Goal: Task Accomplishment & Management: Manage account settings

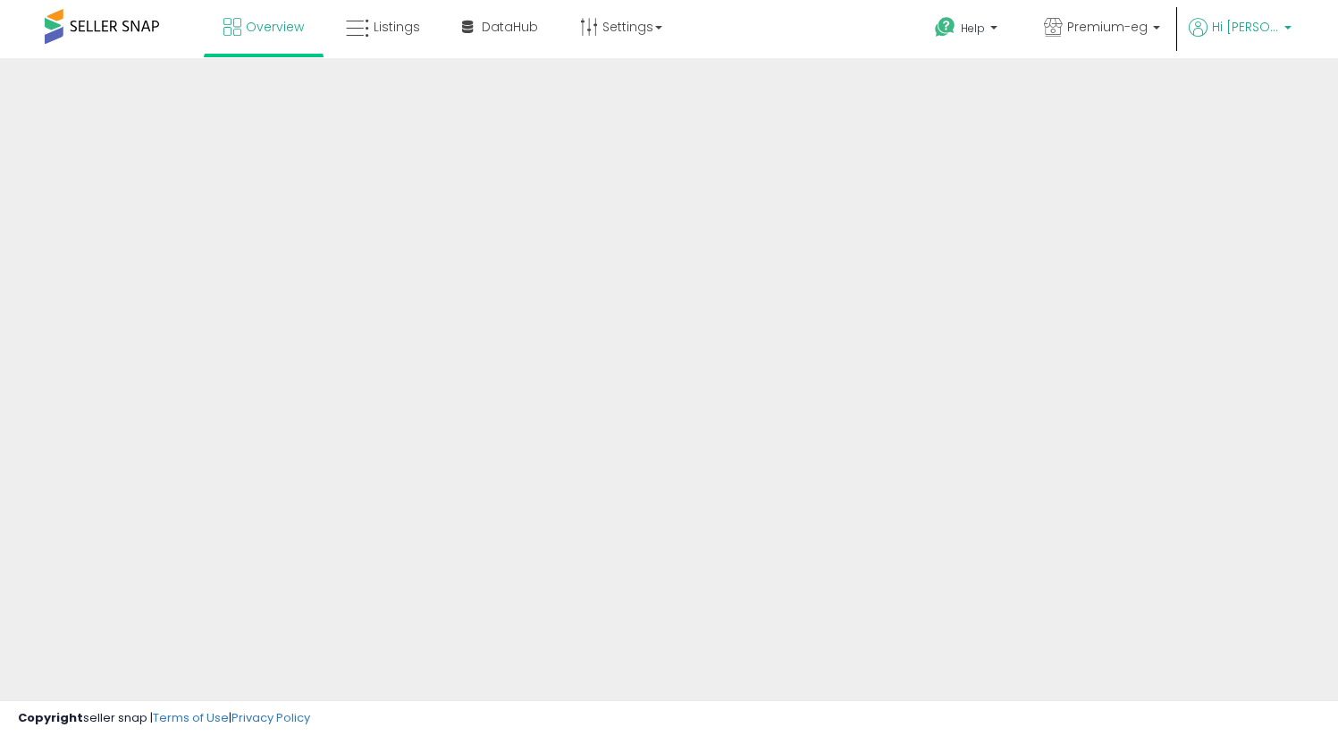
click at [1220, 25] on span "Hi [PERSON_NAME]" at bounding box center [1245, 27] width 67 height 18
click at [1277, 27] on span "Hi [PERSON_NAME]" at bounding box center [1245, 27] width 67 height 18
click at [1303, 31] on div "Help Contact Support Search Knowledge Hub Request a Feature Premium-eg" at bounding box center [1091, 38] width 442 height 76
click at [1262, 20] on span "Hi [PERSON_NAME]" at bounding box center [1245, 27] width 67 height 18
click at [135, 36] on span at bounding box center [102, 26] width 114 height 35
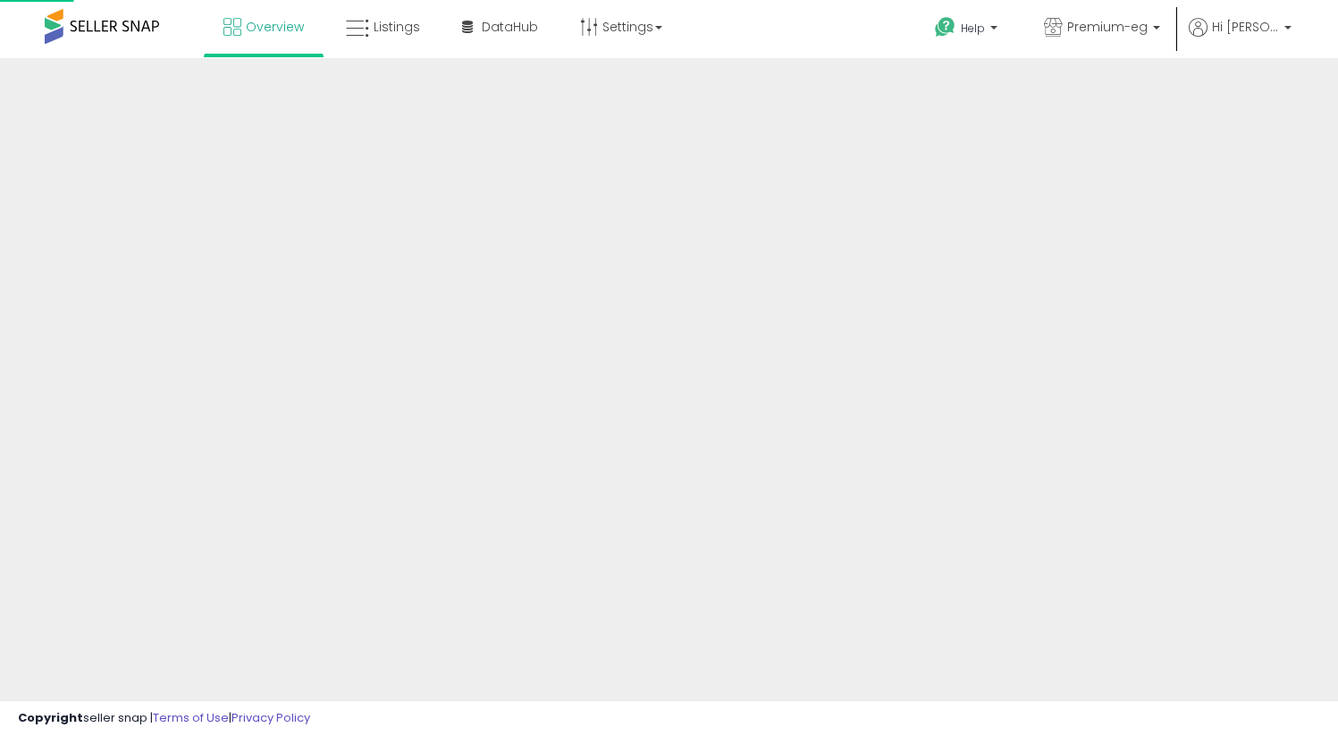
click at [127, 27] on span at bounding box center [102, 26] width 114 height 35
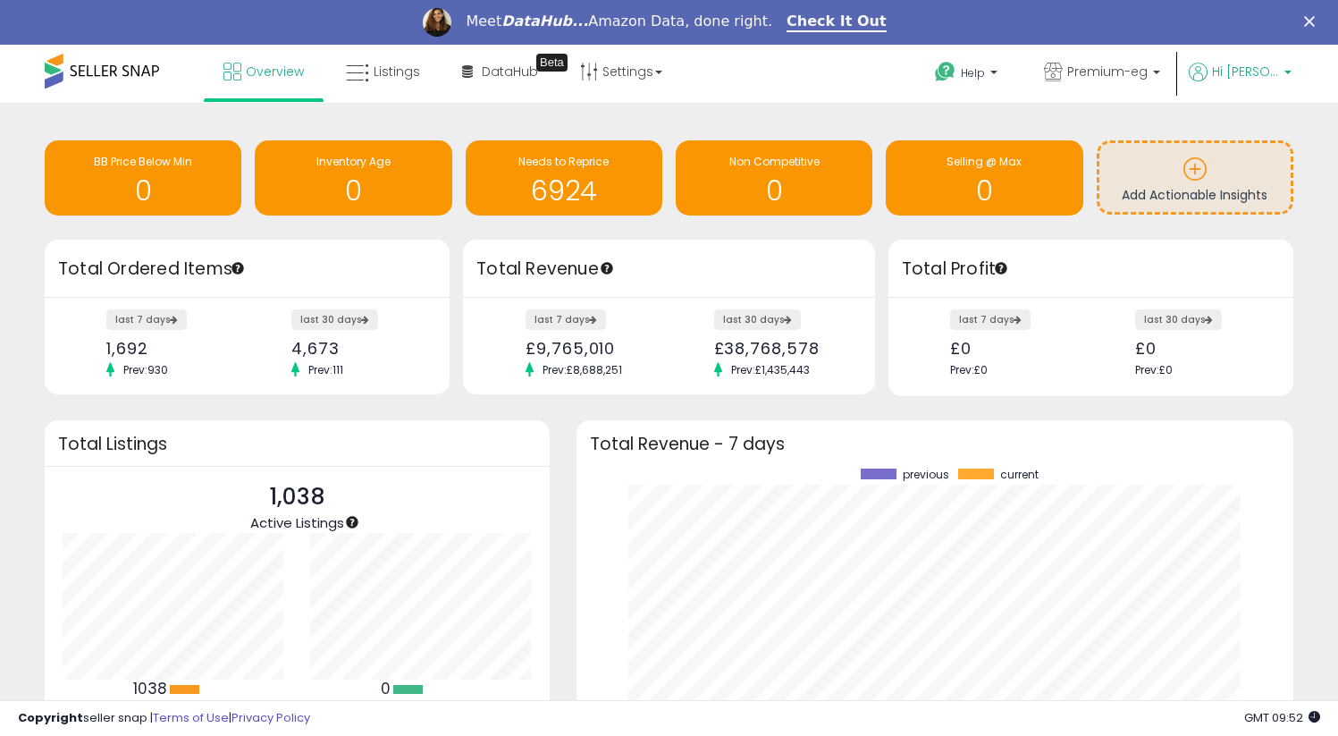
click at [1242, 67] on span "Hi [PERSON_NAME]" at bounding box center [1245, 72] width 67 height 18
click at [1173, 88] on link "Premium-eg" at bounding box center [1102, 74] width 143 height 58
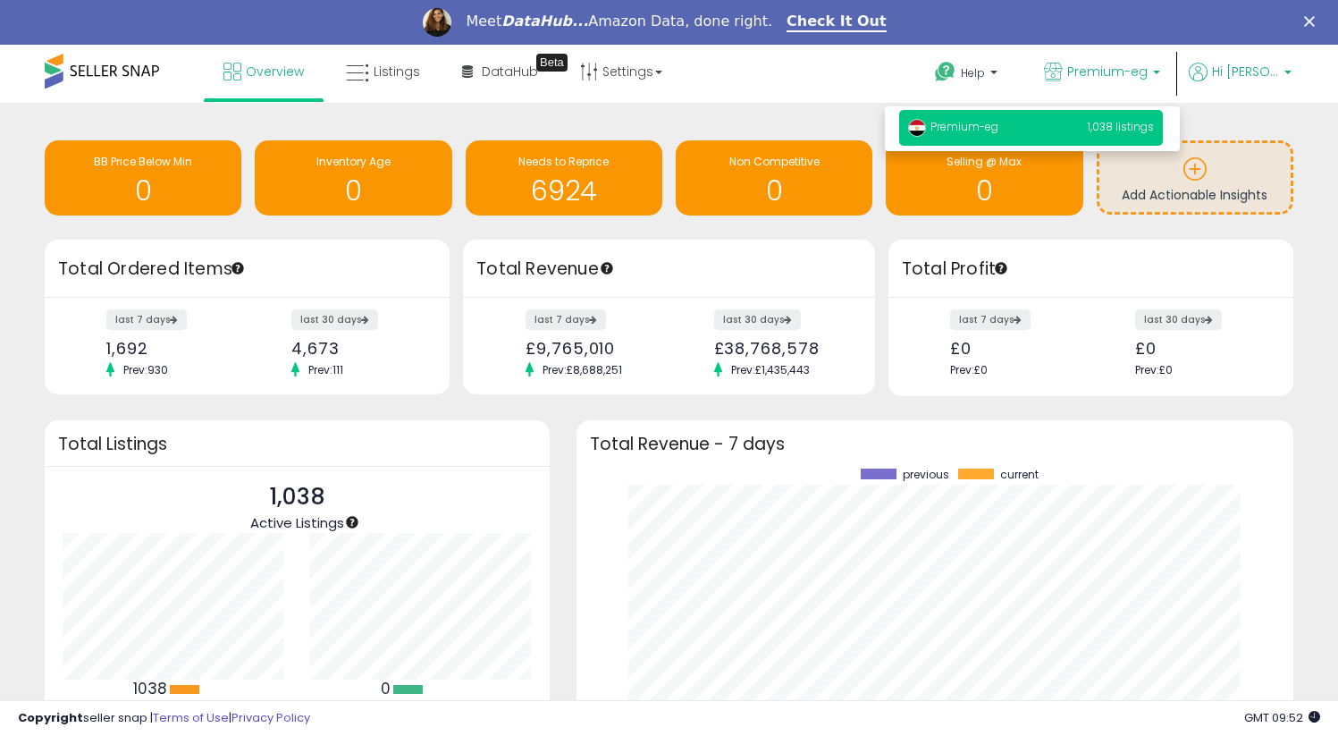
click at [1259, 76] on span "Hi [PERSON_NAME]" at bounding box center [1245, 72] width 67 height 18
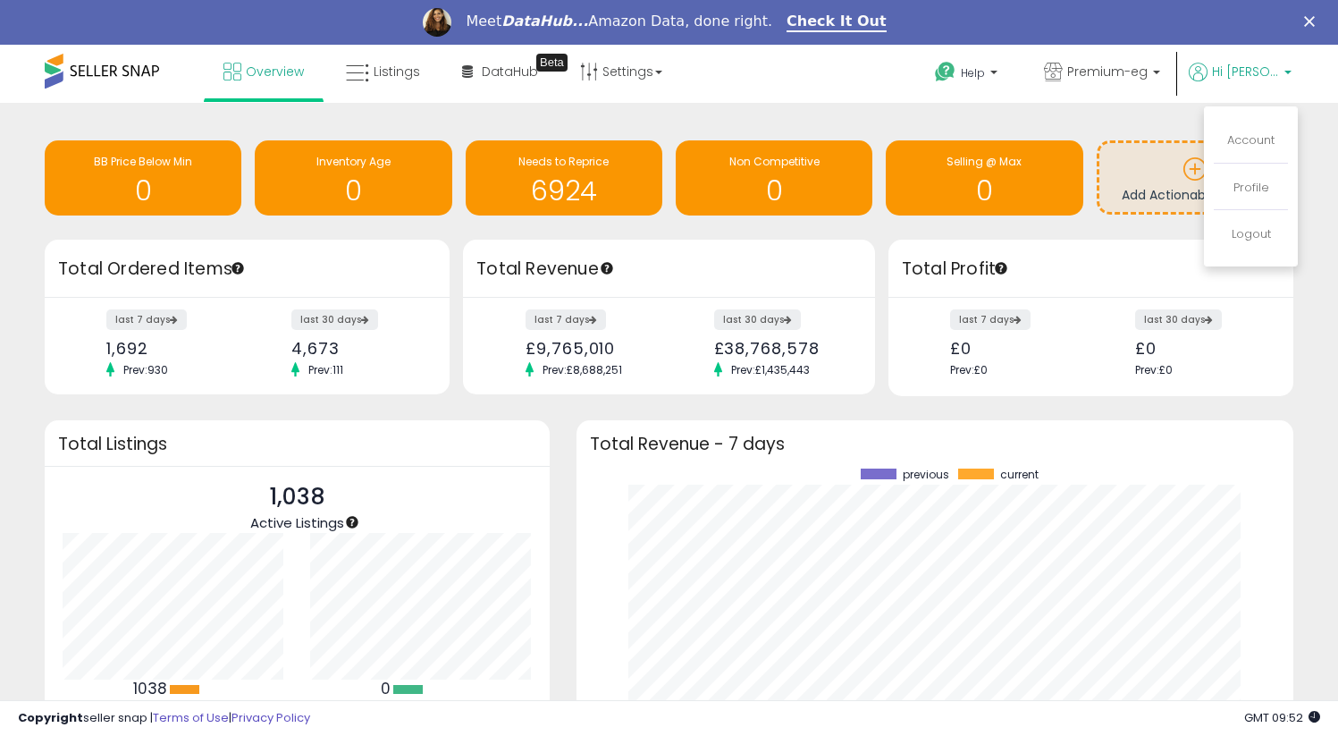
click at [1231, 127] on li "Account" at bounding box center [1251, 141] width 74 height 45
click at [1238, 138] on link "Account" at bounding box center [1251, 139] width 47 height 17
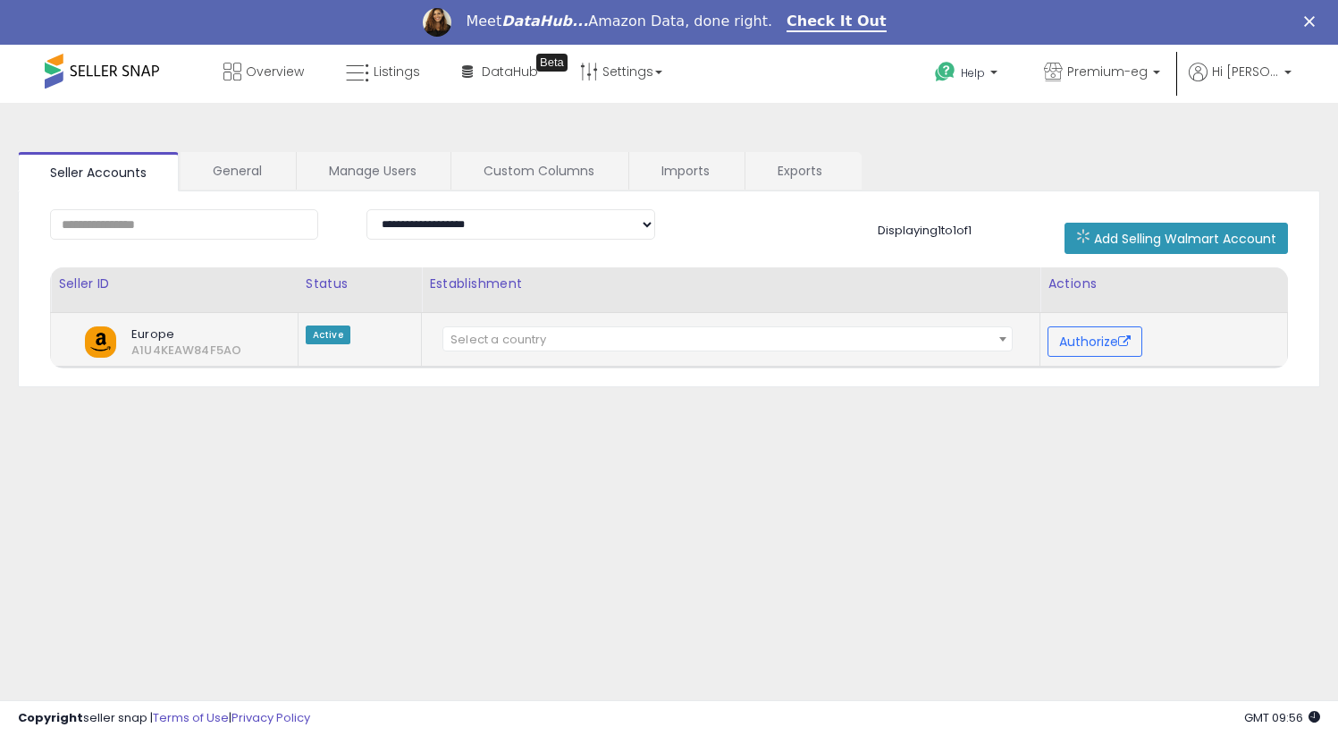
click at [152, 339] on span "Europe" at bounding box center [187, 334] width 139 height 16
click at [1110, 77] on span "Premium-eg" at bounding box center [1108, 72] width 80 height 18
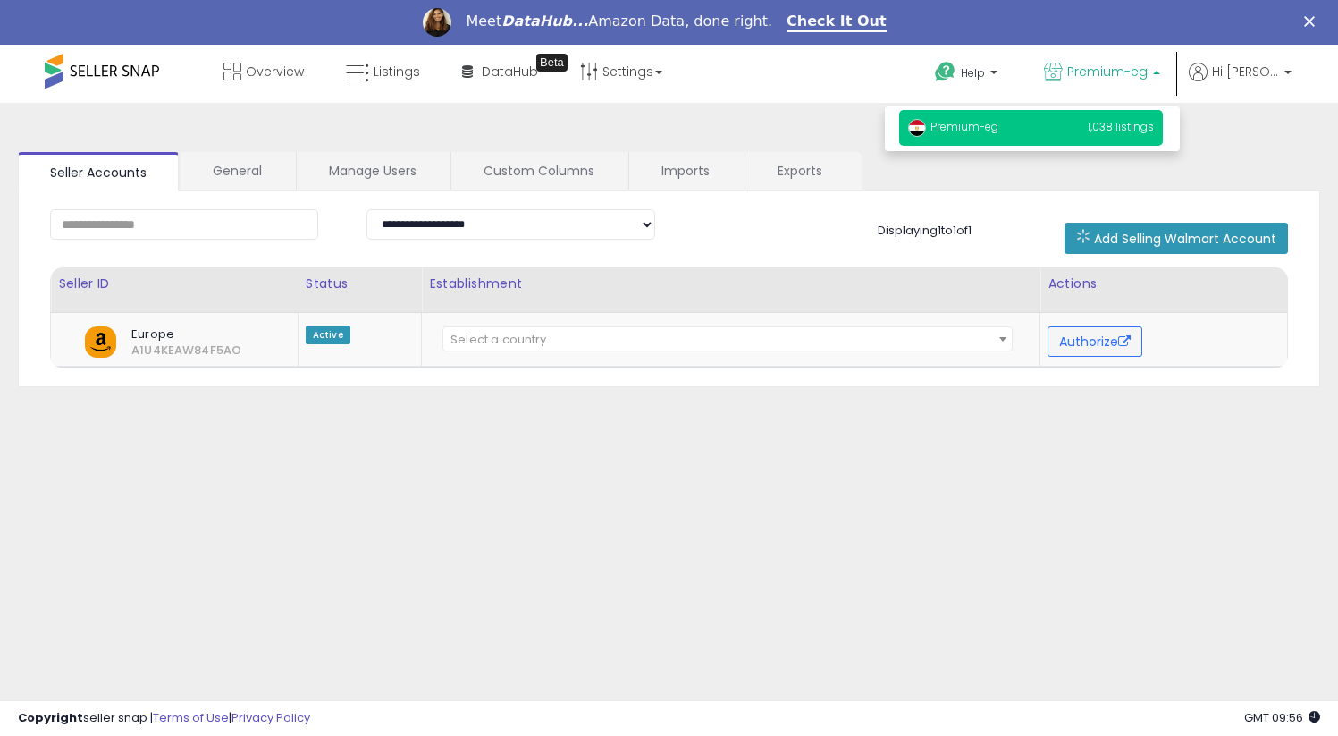
click at [1100, 129] on span "1,038 listings" at bounding box center [1121, 126] width 66 height 15
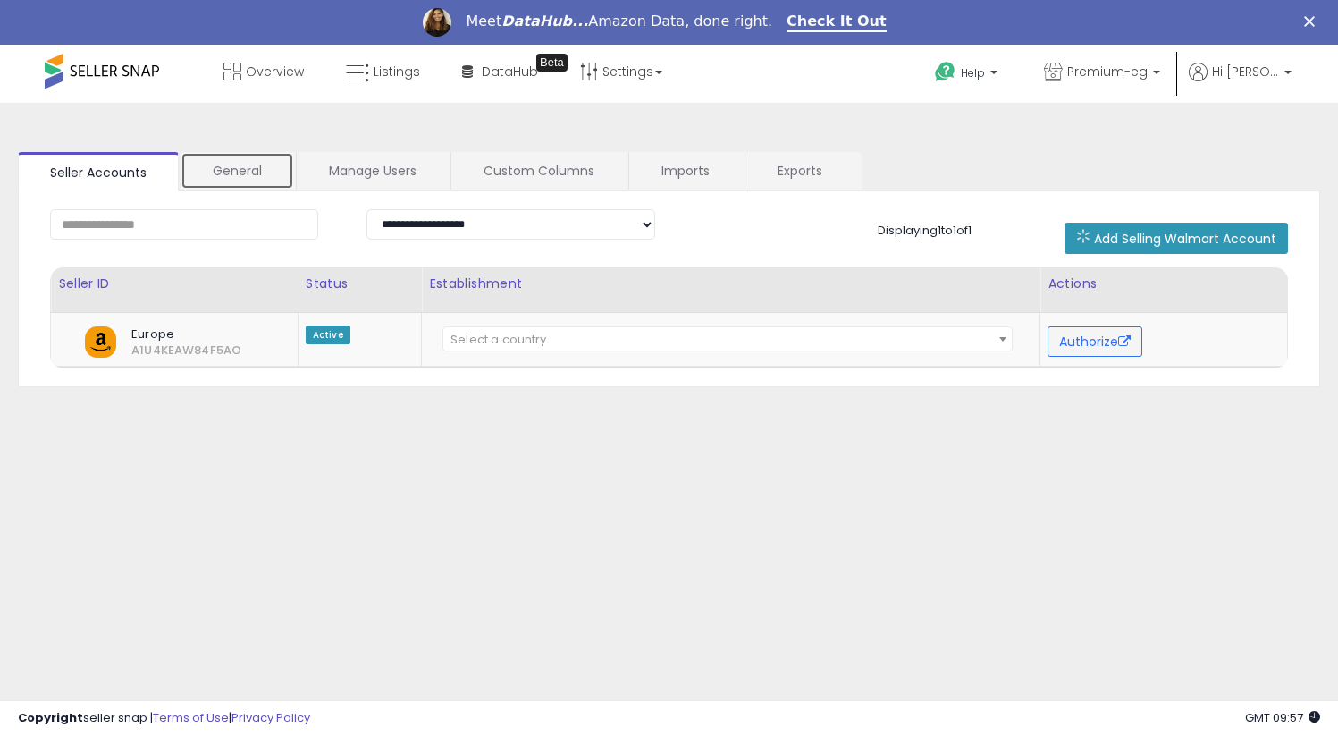
click at [227, 171] on link "General" at bounding box center [238, 171] width 114 height 38
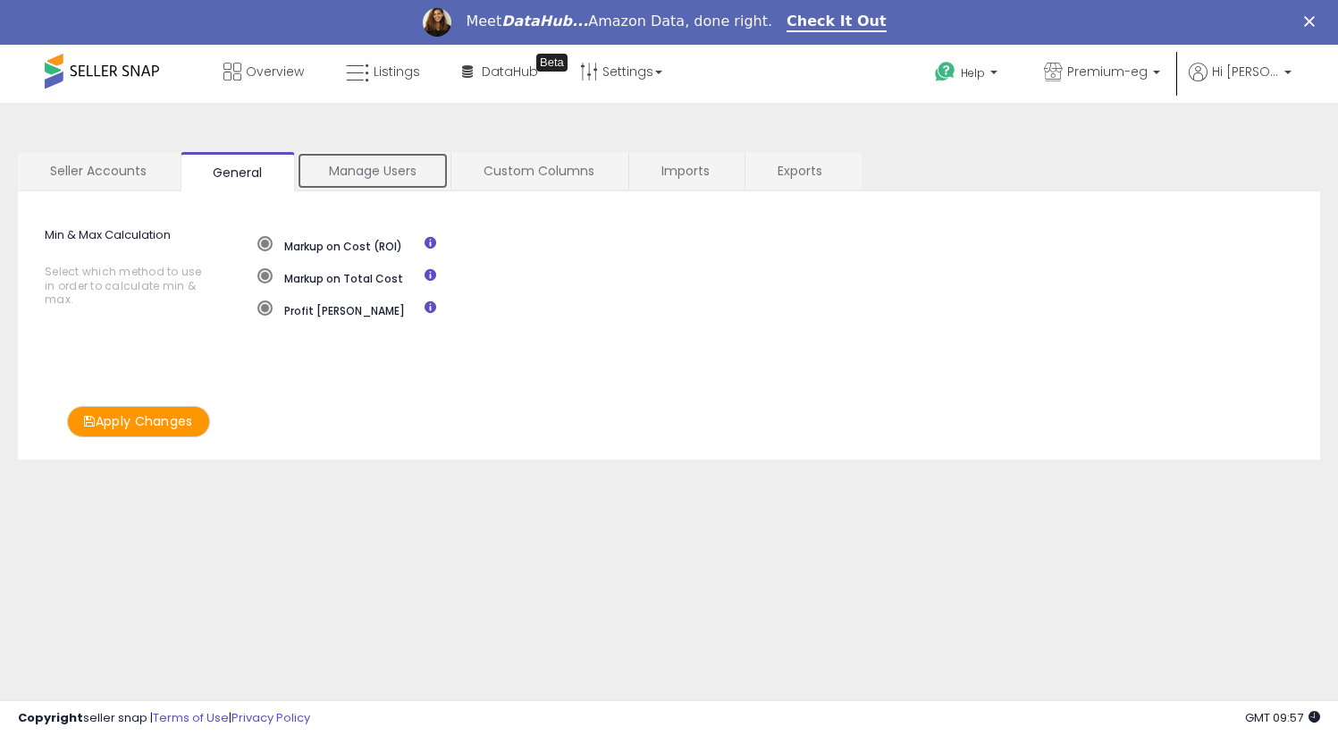
click at [337, 173] on link "Manage Users" at bounding box center [373, 171] width 152 height 38
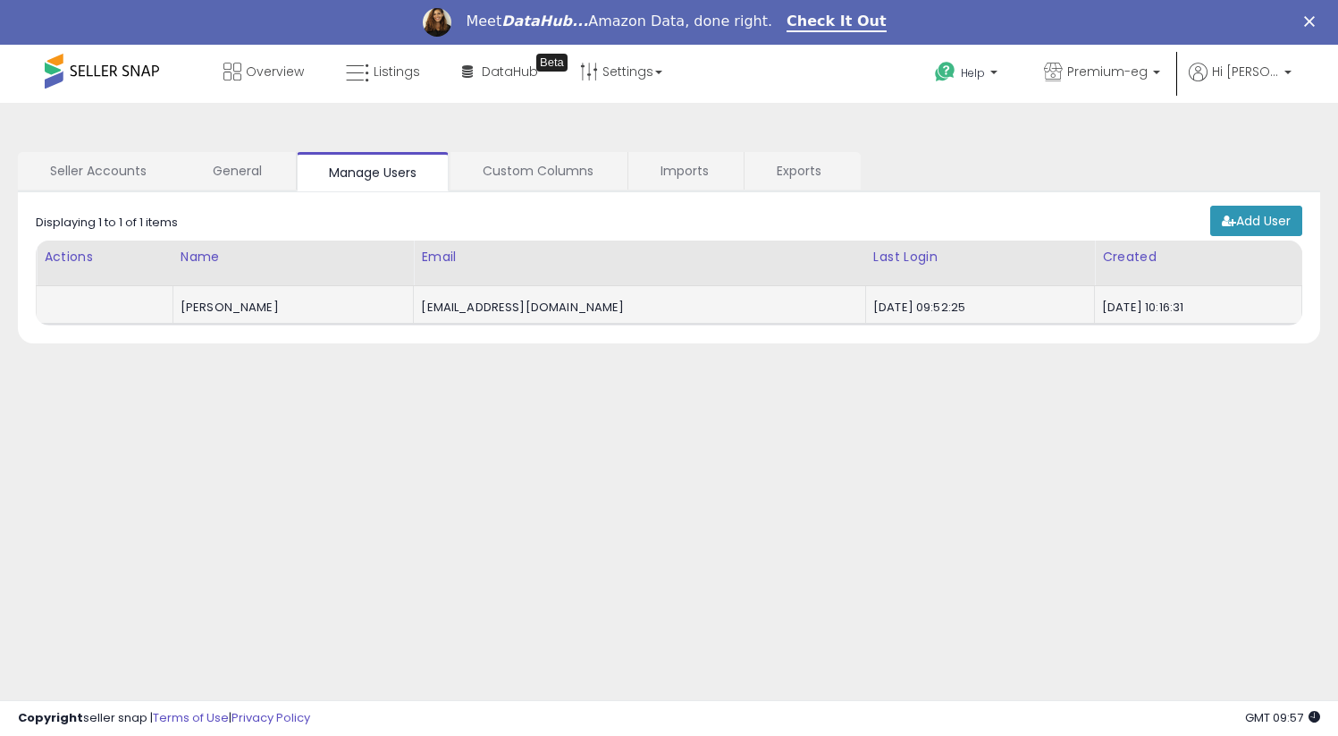
click at [224, 312] on div "[PERSON_NAME]" at bounding box center [291, 308] width 220 height 16
click at [269, 85] on link "Overview" at bounding box center [263, 72] width 107 height 54
click at [452, 72] on link "DataHub Beta" at bounding box center [500, 72] width 103 height 54
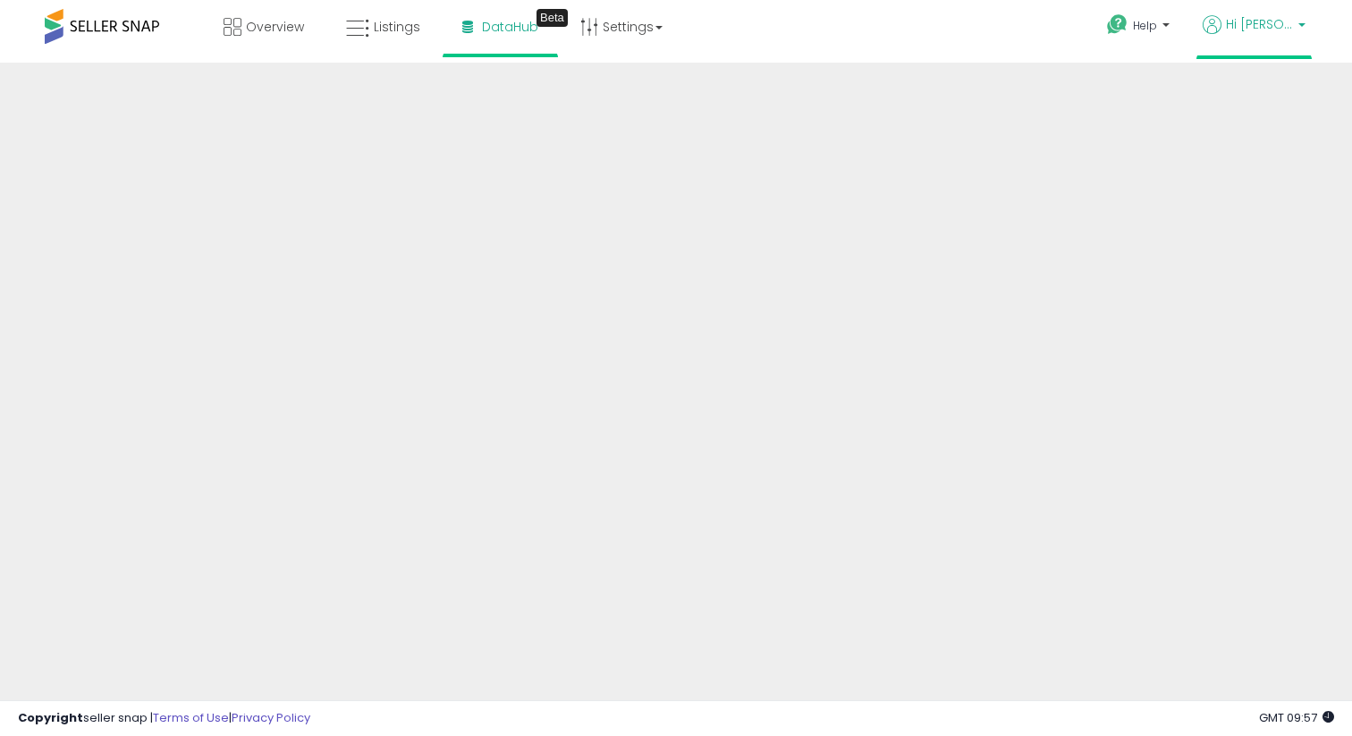
click at [1231, 27] on span "Hi [PERSON_NAME]" at bounding box center [1259, 24] width 67 height 18
click at [1258, 89] on link "Account" at bounding box center [1264, 92] width 47 height 17
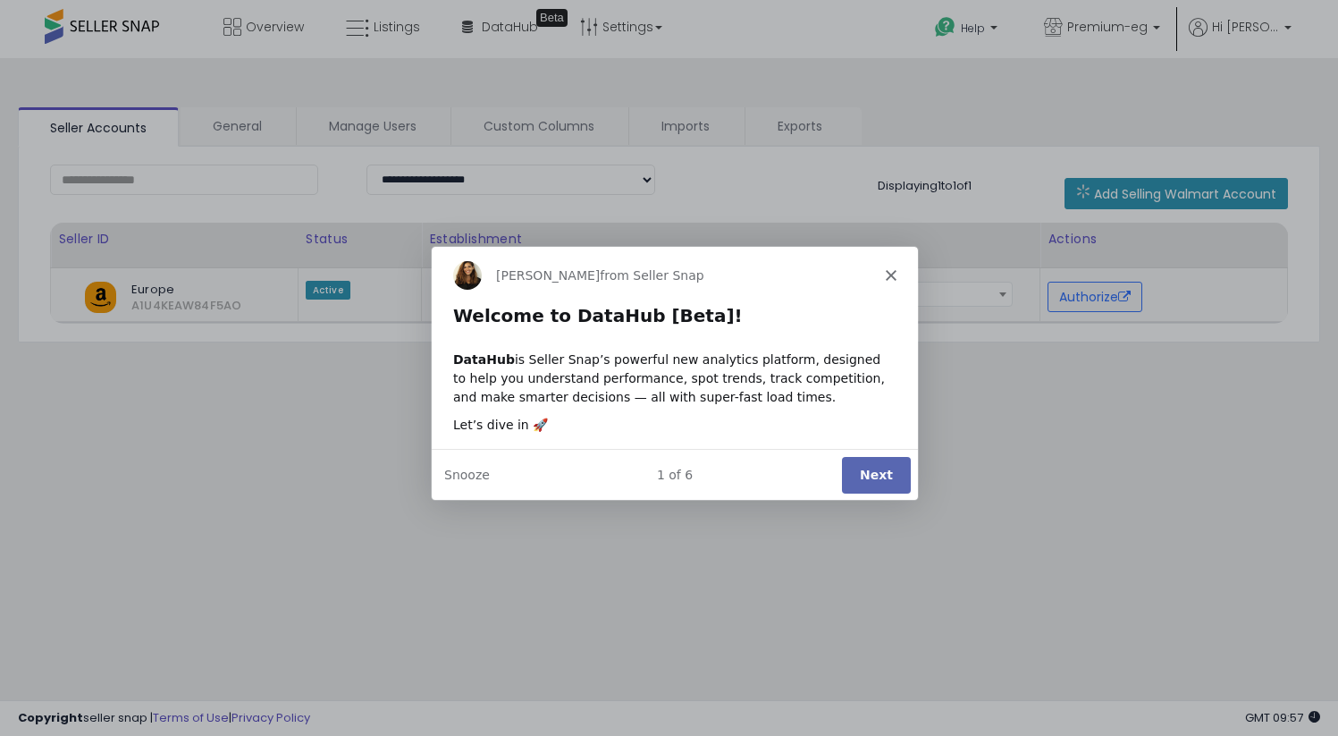
click at [890, 269] on icon "Close" at bounding box center [889, 273] width 11 height 11
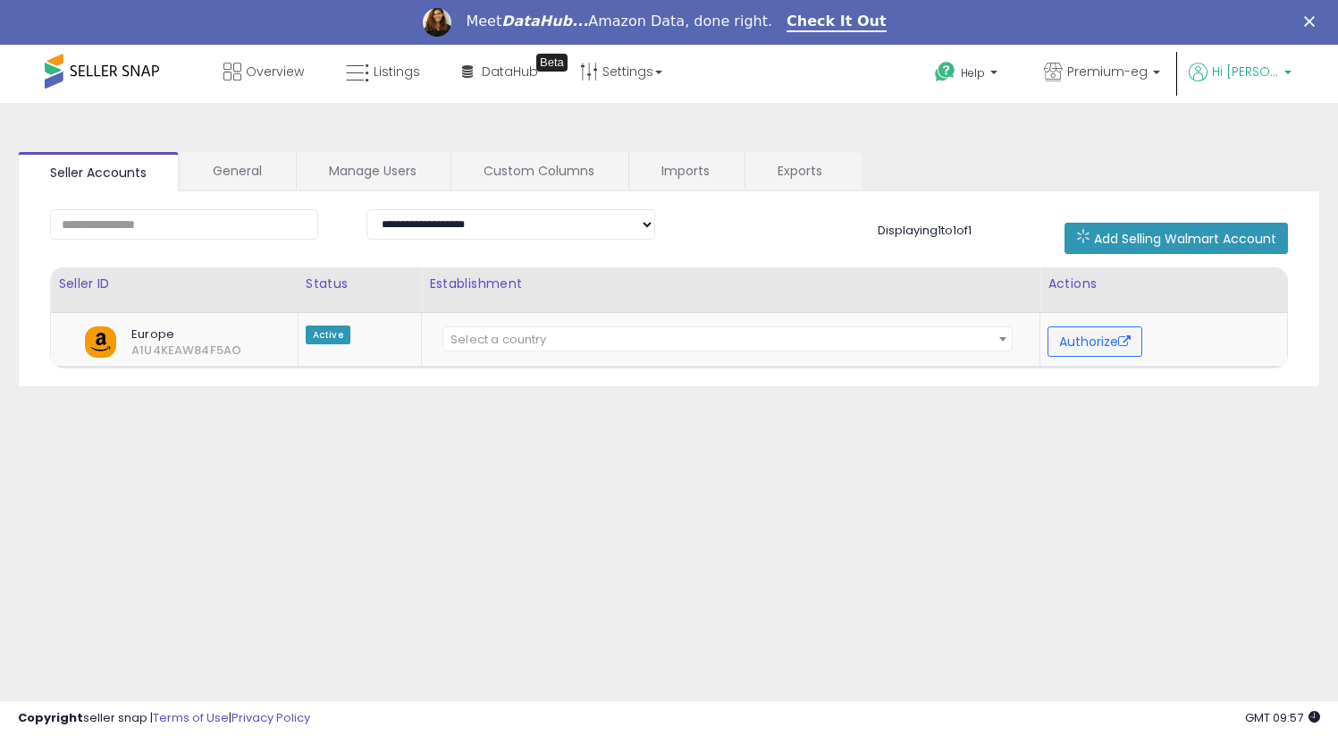
click at [1230, 78] on span "Hi [PERSON_NAME]" at bounding box center [1245, 72] width 67 height 18
click at [1249, 174] on li "Profile" at bounding box center [1251, 188] width 74 height 45
click at [1249, 180] on link "Profile" at bounding box center [1252, 187] width 36 height 17
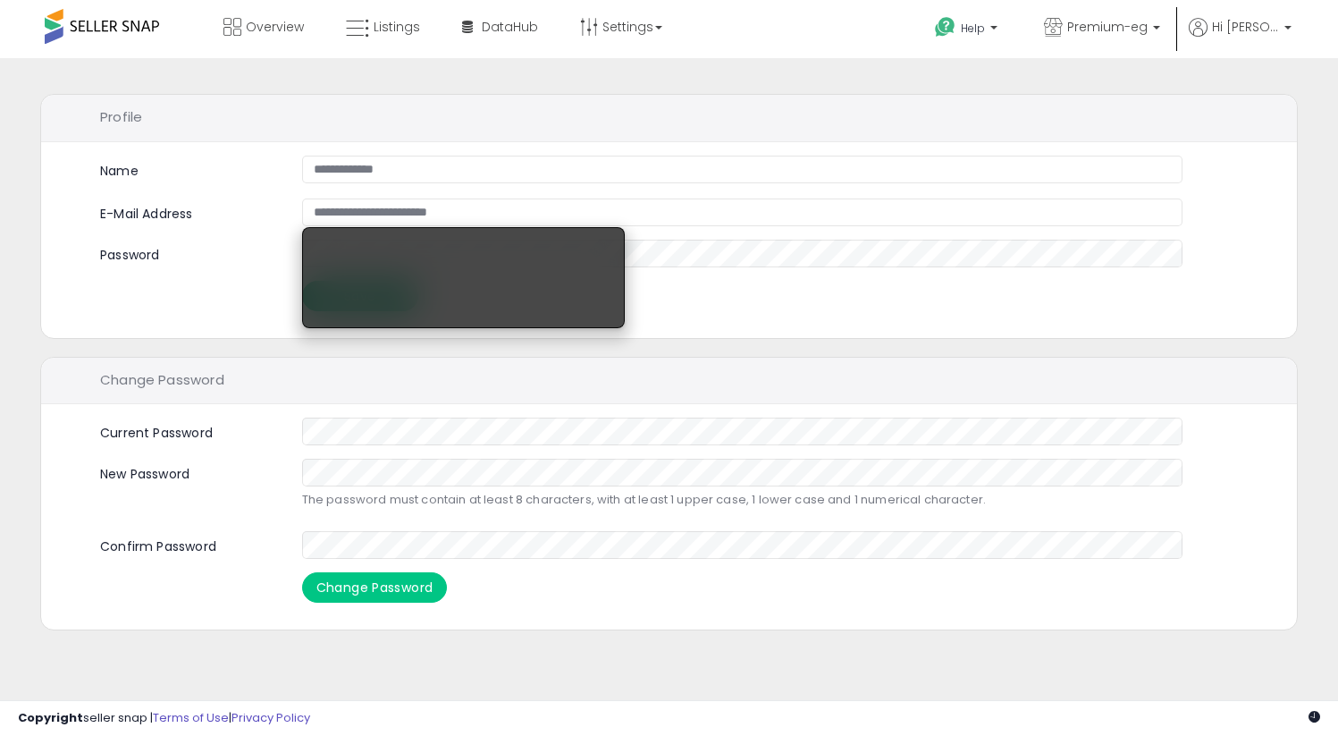
click at [1091, 193] on form "**********" at bounding box center [692, 234] width 1184 height 156
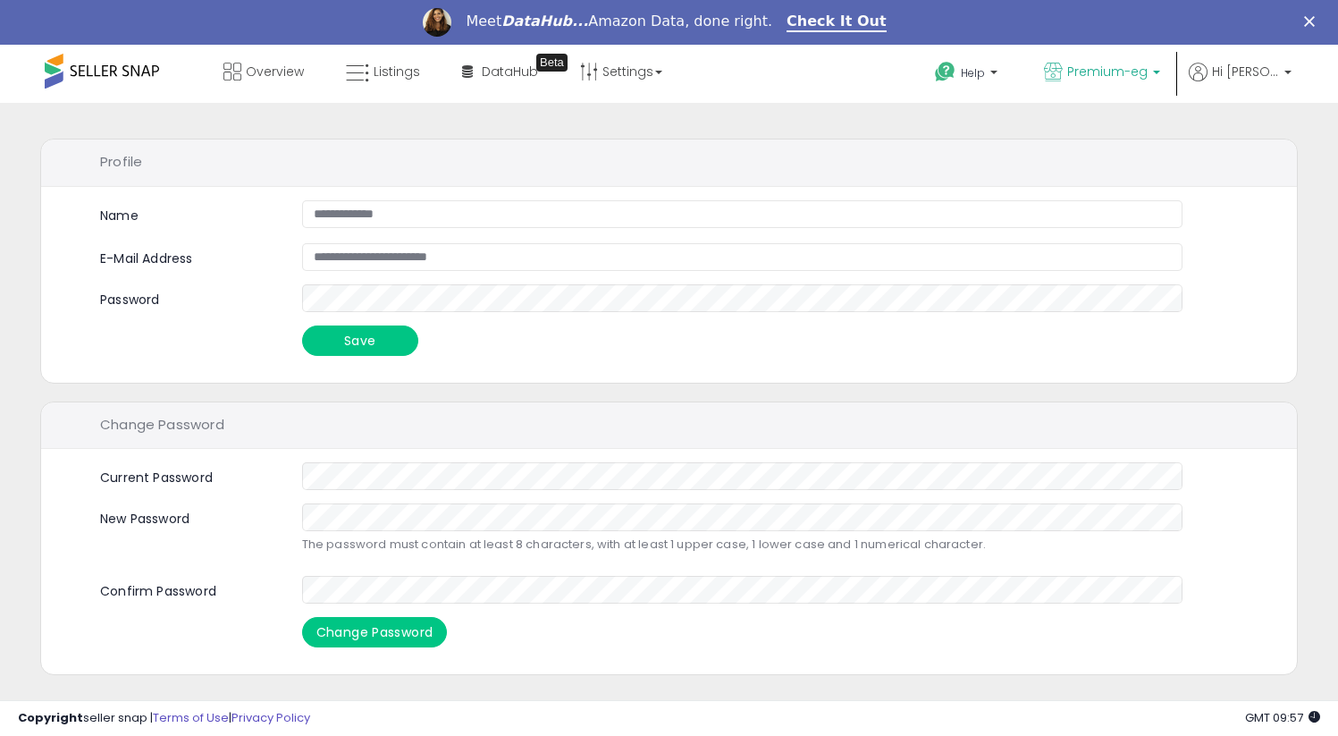
click at [1108, 64] on span "Premium-eg" at bounding box center [1108, 72] width 80 height 18
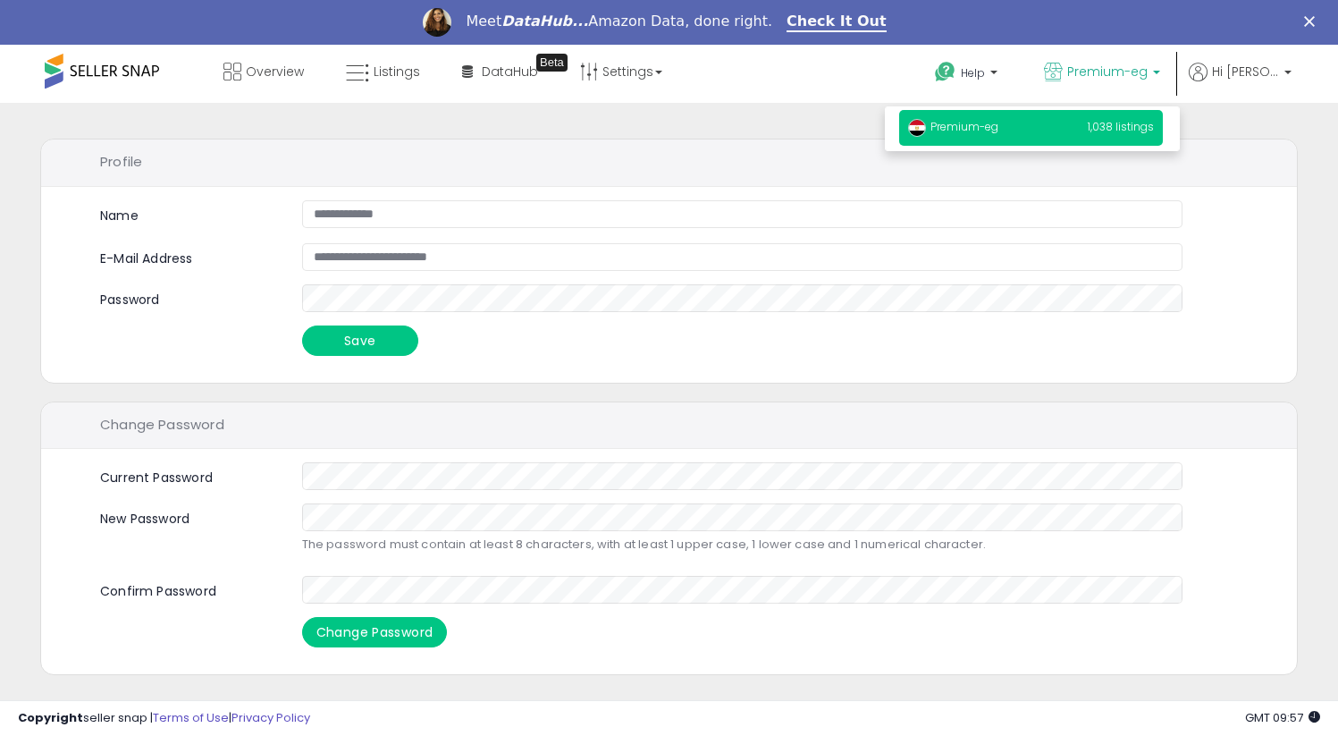
click at [1030, 134] on p "Premium-eg 1,038 listings" at bounding box center [1031, 128] width 264 height 36
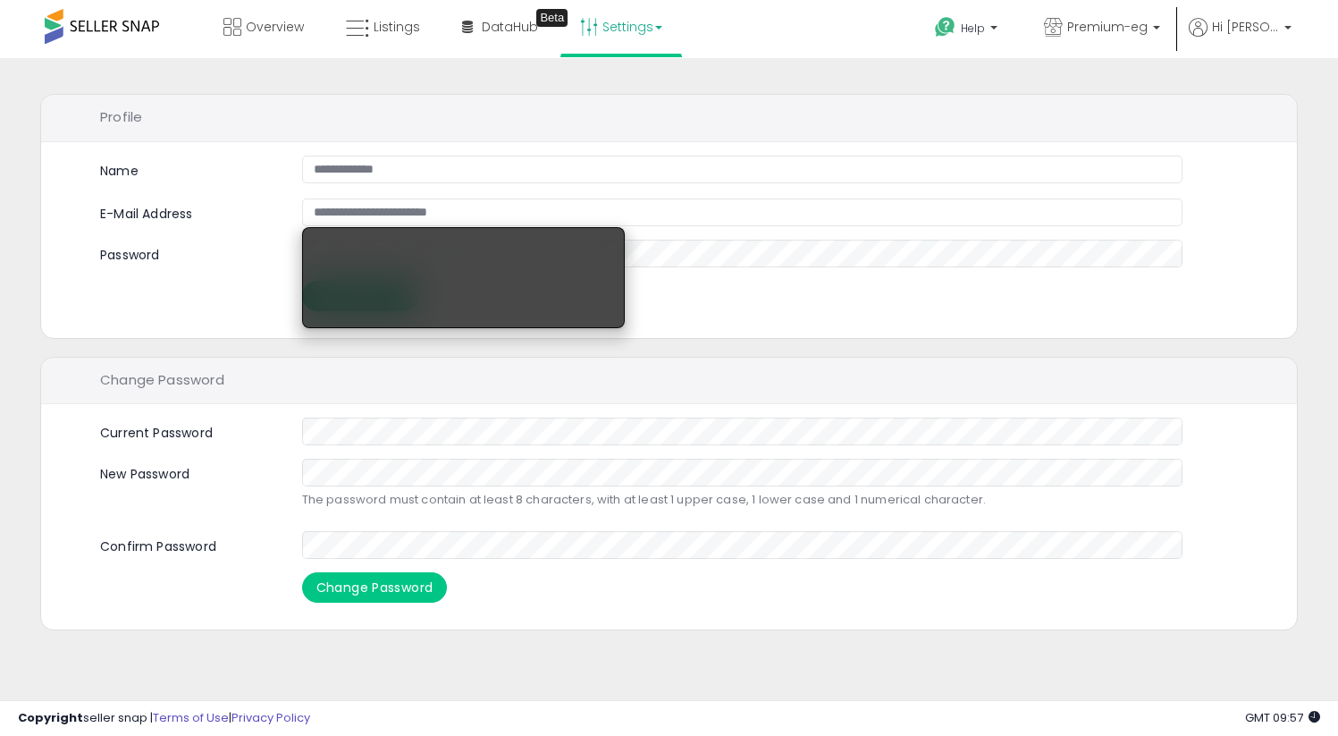
click at [640, 13] on link "Settings" at bounding box center [621, 27] width 109 height 54
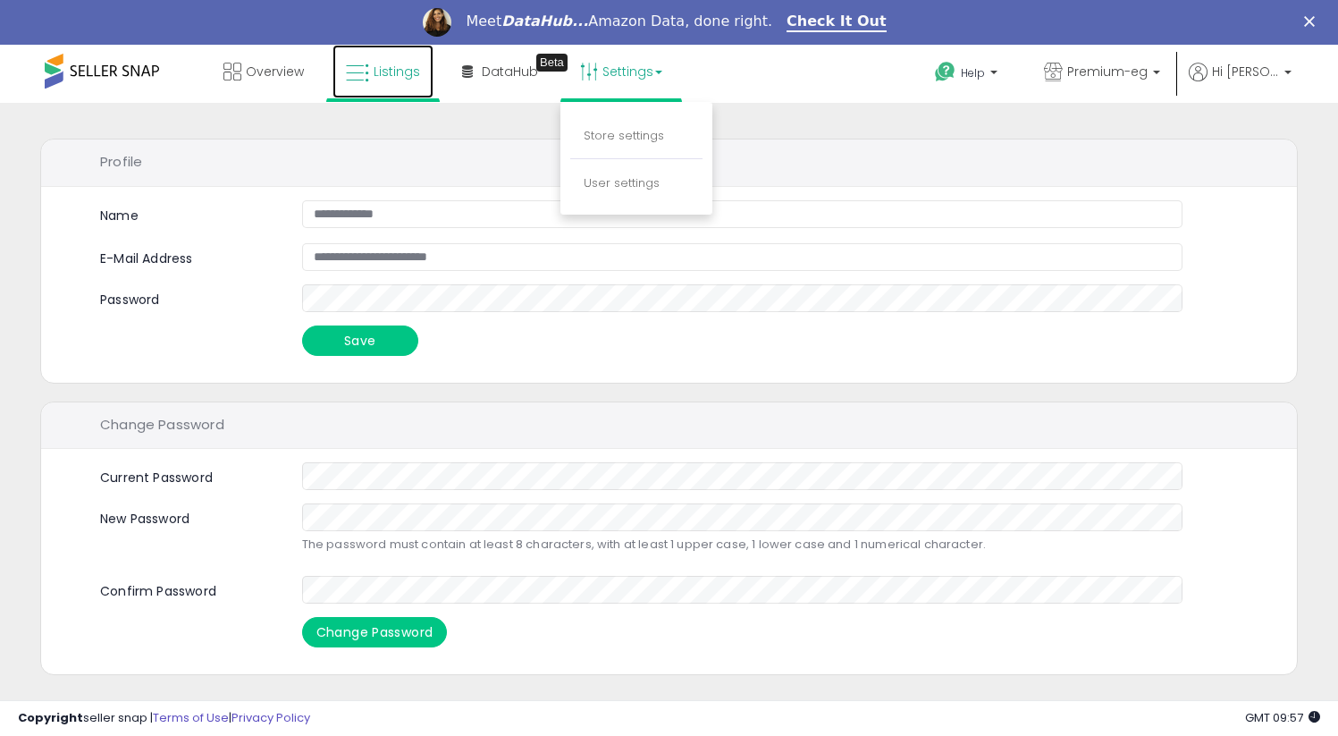
click at [365, 60] on link "Listings" at bounding box center [383, 72] width 101 height 54
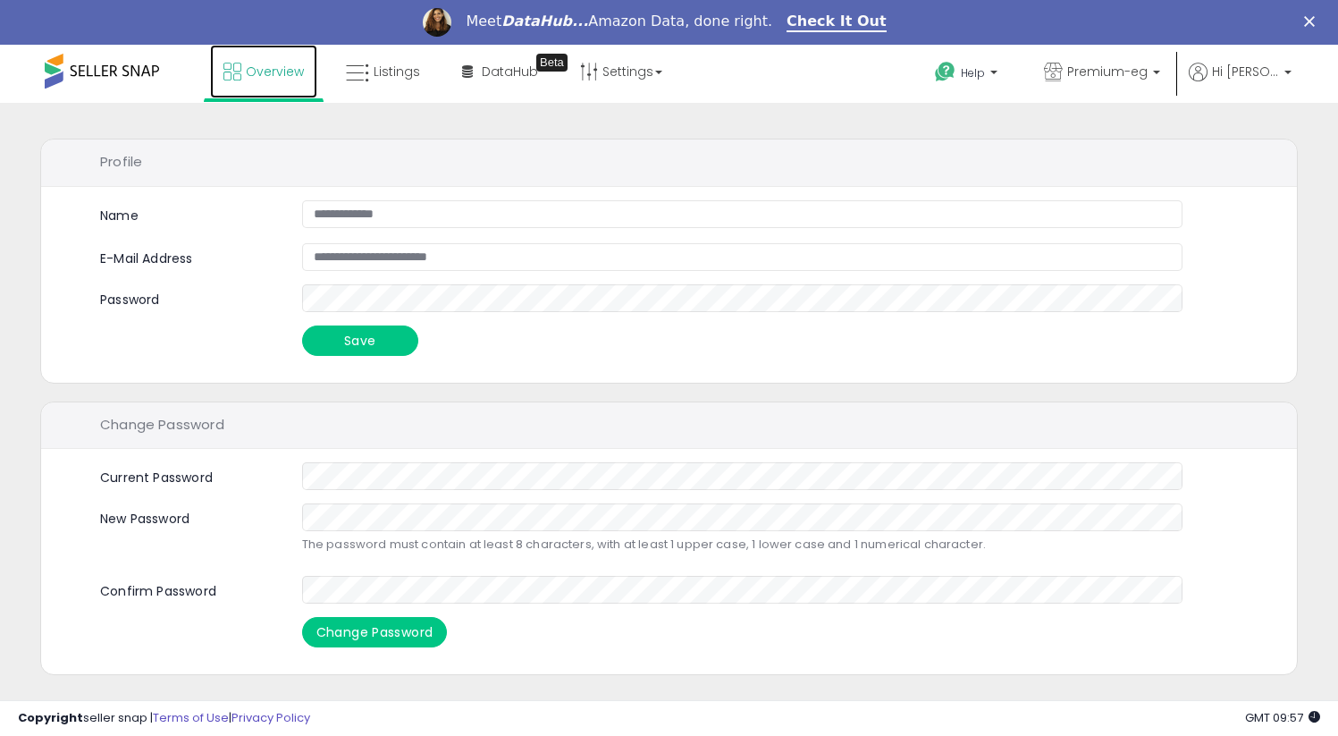
click at [279, 80] on span "Overview" at bounding box center [275, 72] width 58 height 18
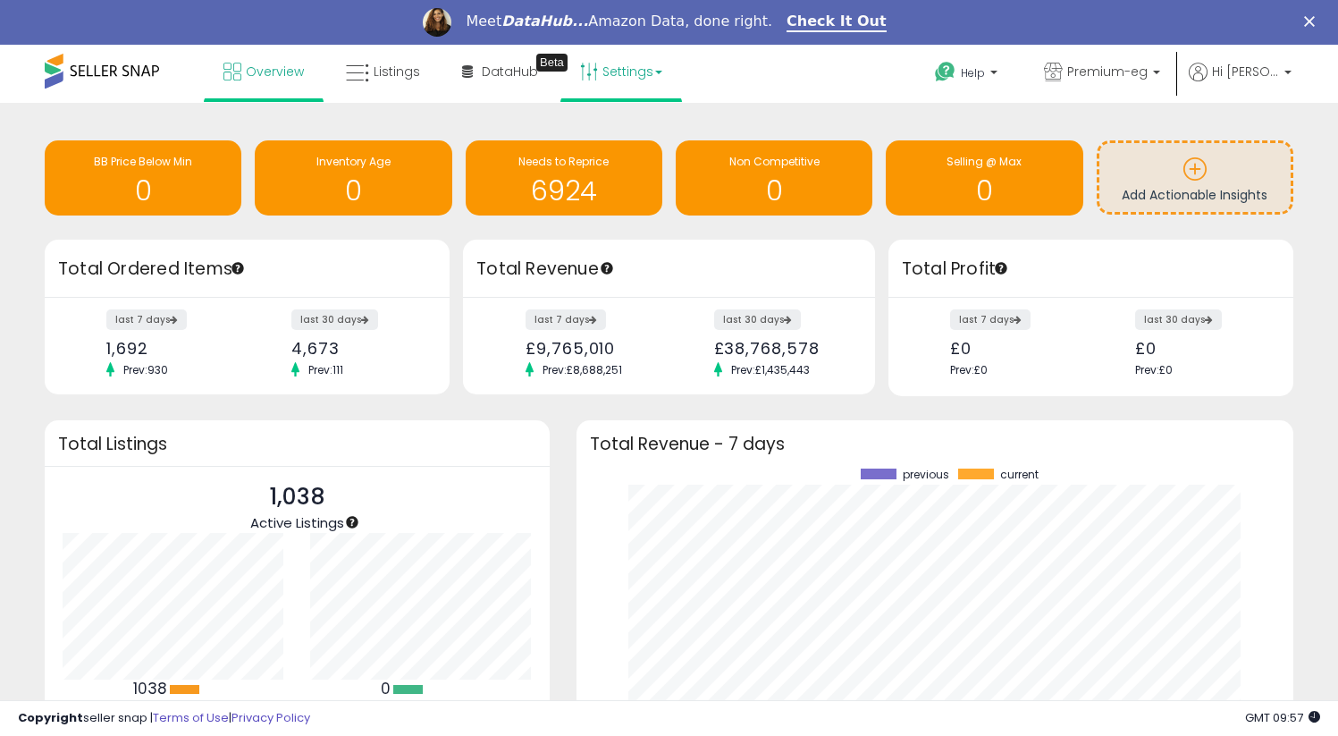
click at [596, 88] on link "Settings" at bounding box center [621, 72] width 109 height 54
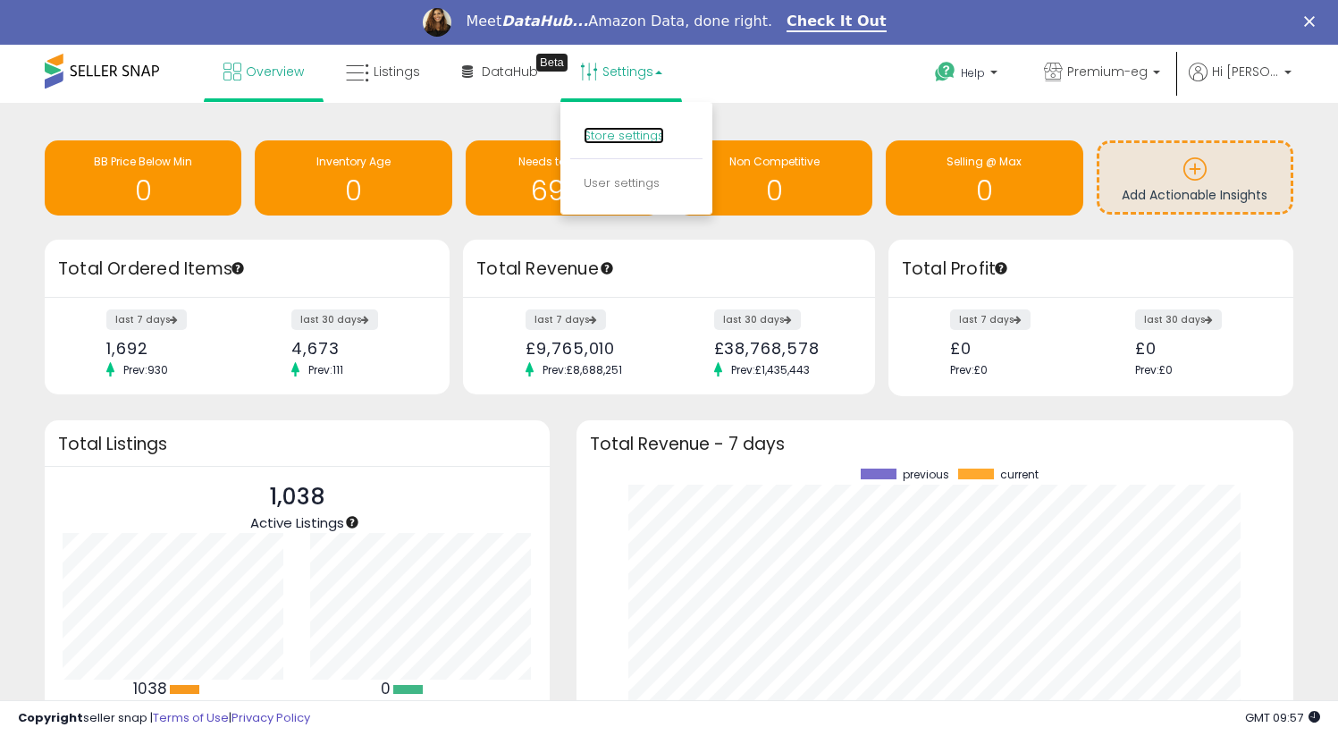
click at [595, 141] on link "Store settings" at bounding box center [624, 135] width 80 height 17
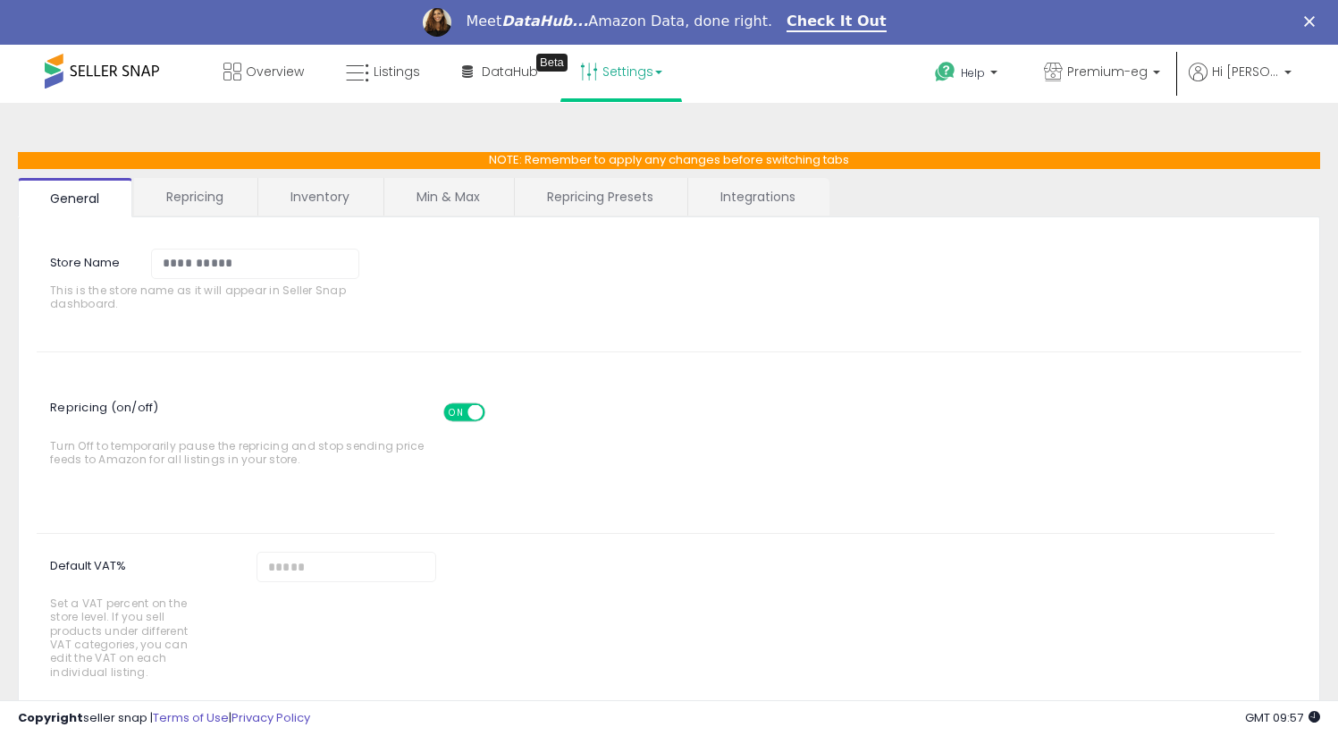
click at [480, 407] on span at bounding box center [475, 411] width 15 height 15
click at [248, 187] on link "Repricing" at bounding box center [195, 197] width 122 height 38
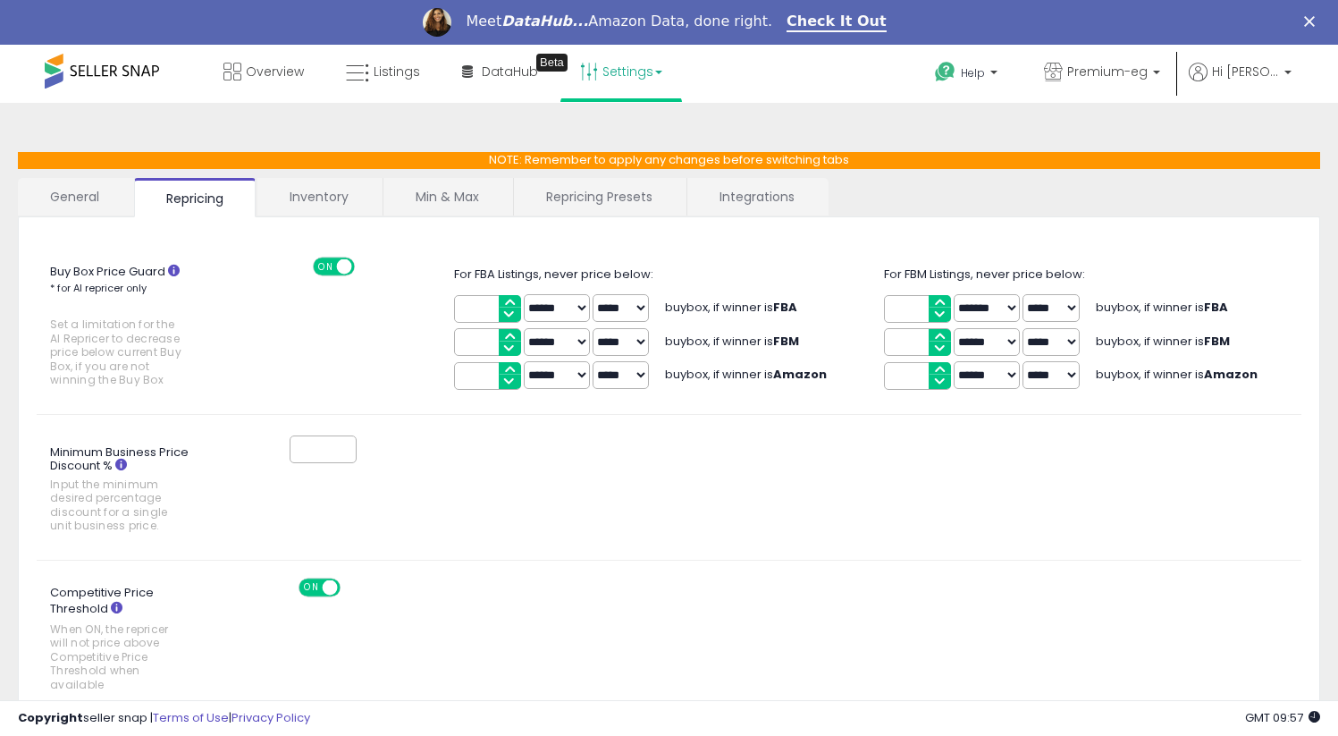
click at [300, 199] on link "Inventory" at bounding box center [318, 197] width 123 height 38
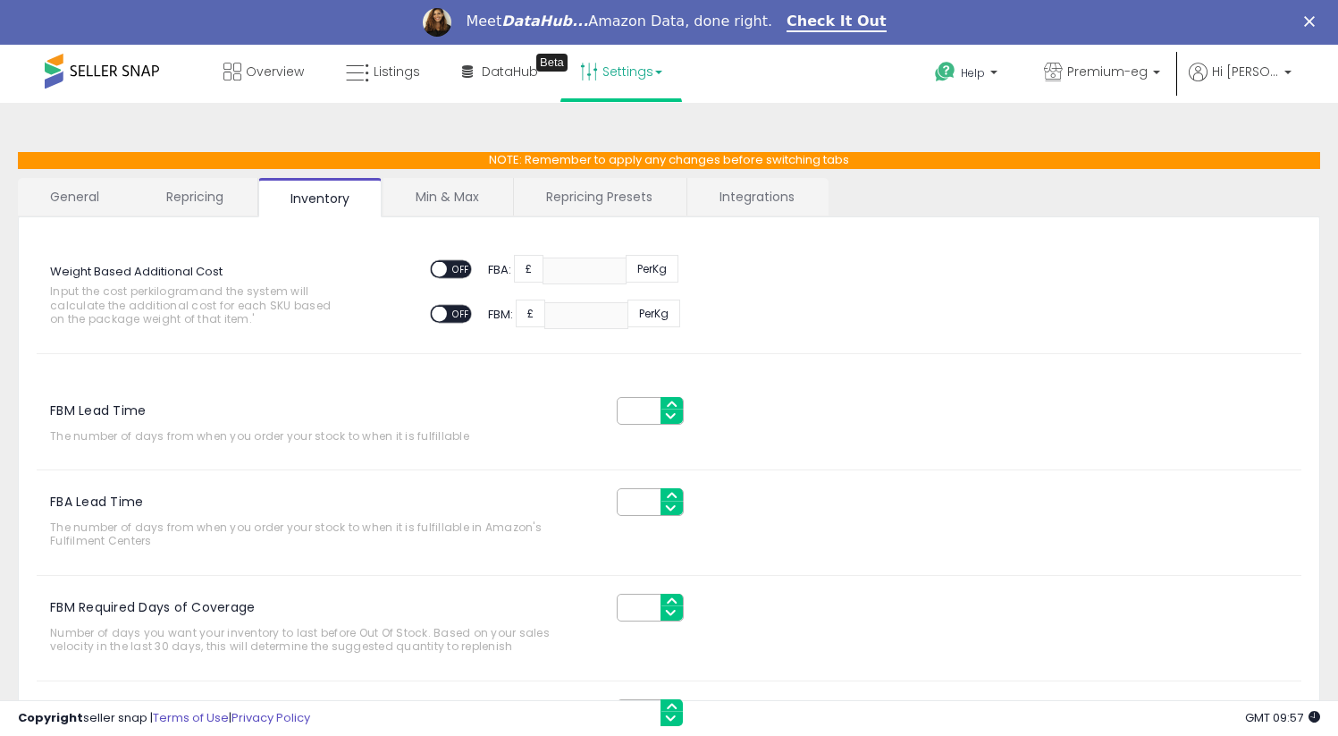
click at [238, 190] on link "Repricing" at bounding box center [195, 197] width 122 height 38
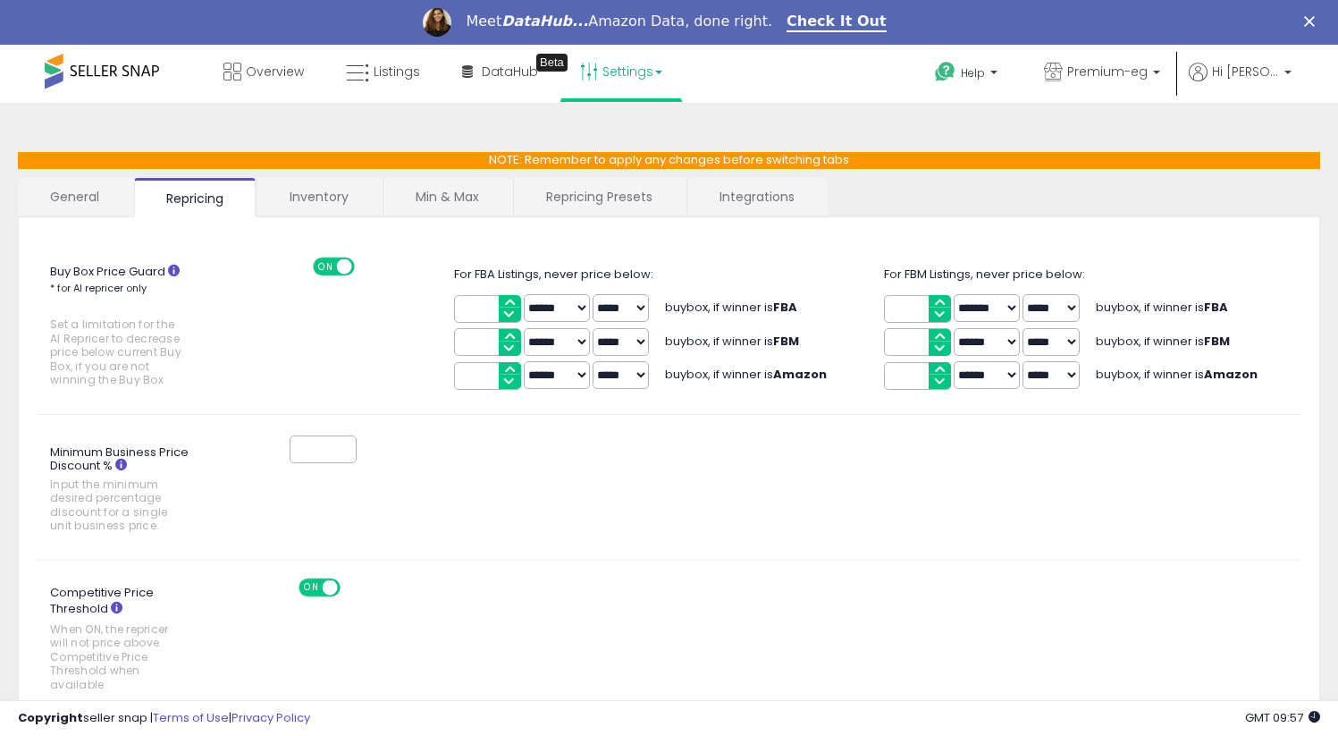
click at [641, 197] on link "Repricing Presets" at bounding box center [599, 197] width 171 height 38
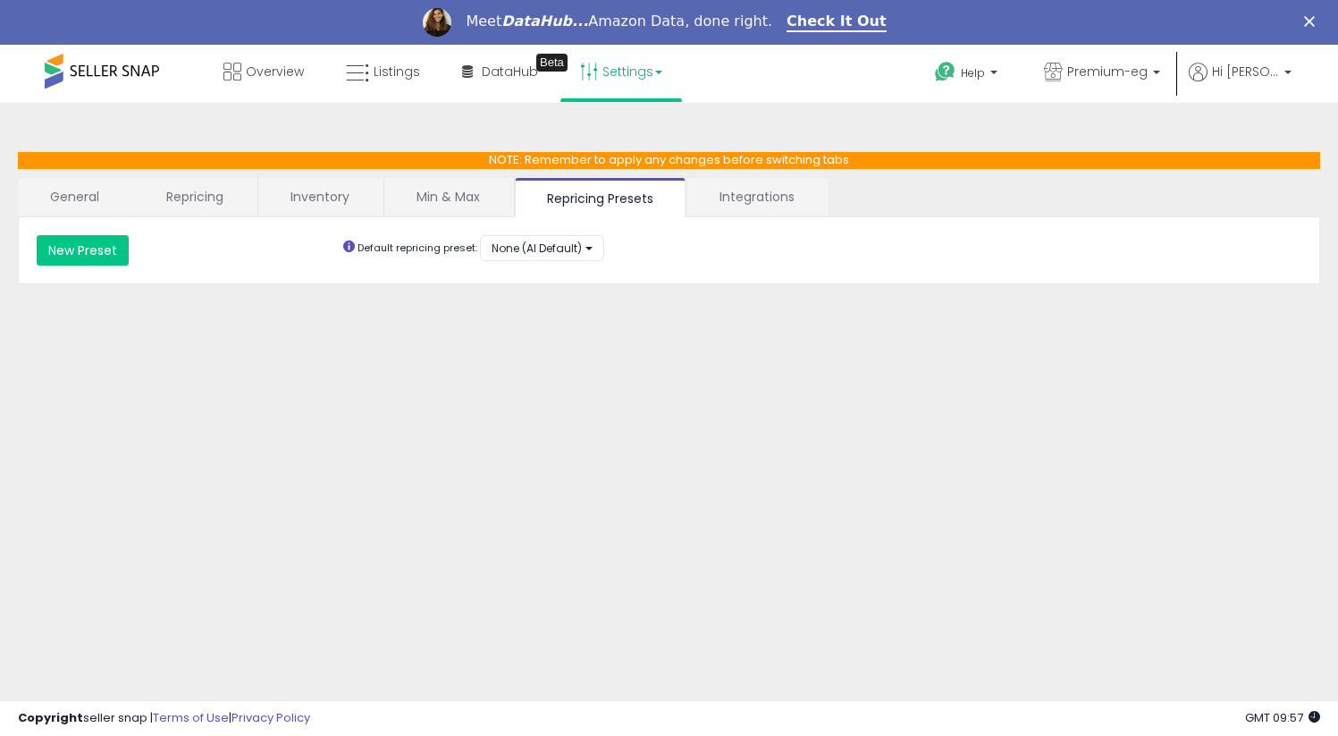
click at [770, 198] on link "Integrations" at bounding box center [757, 197] width 139 height 38
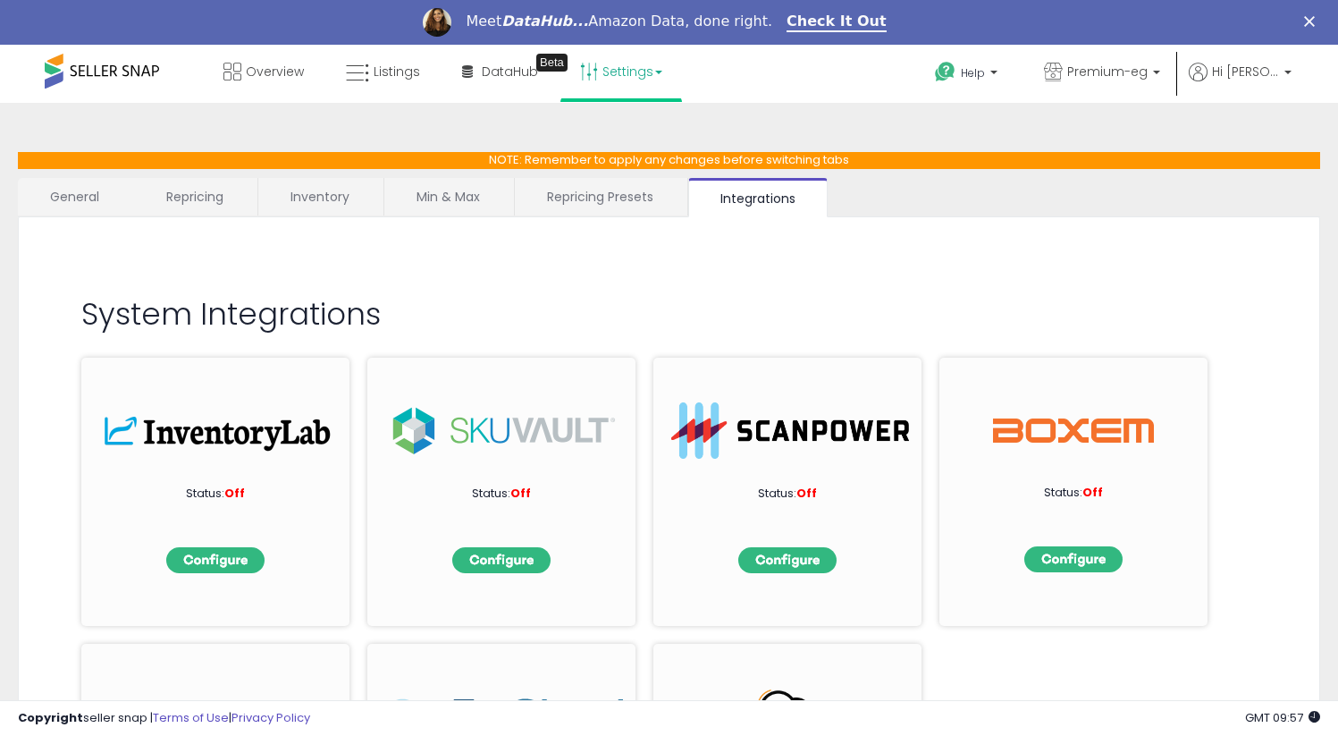
click at [653, 183] on link "Repricing Presets" at bounding box center [600, 197] width 171 height 38
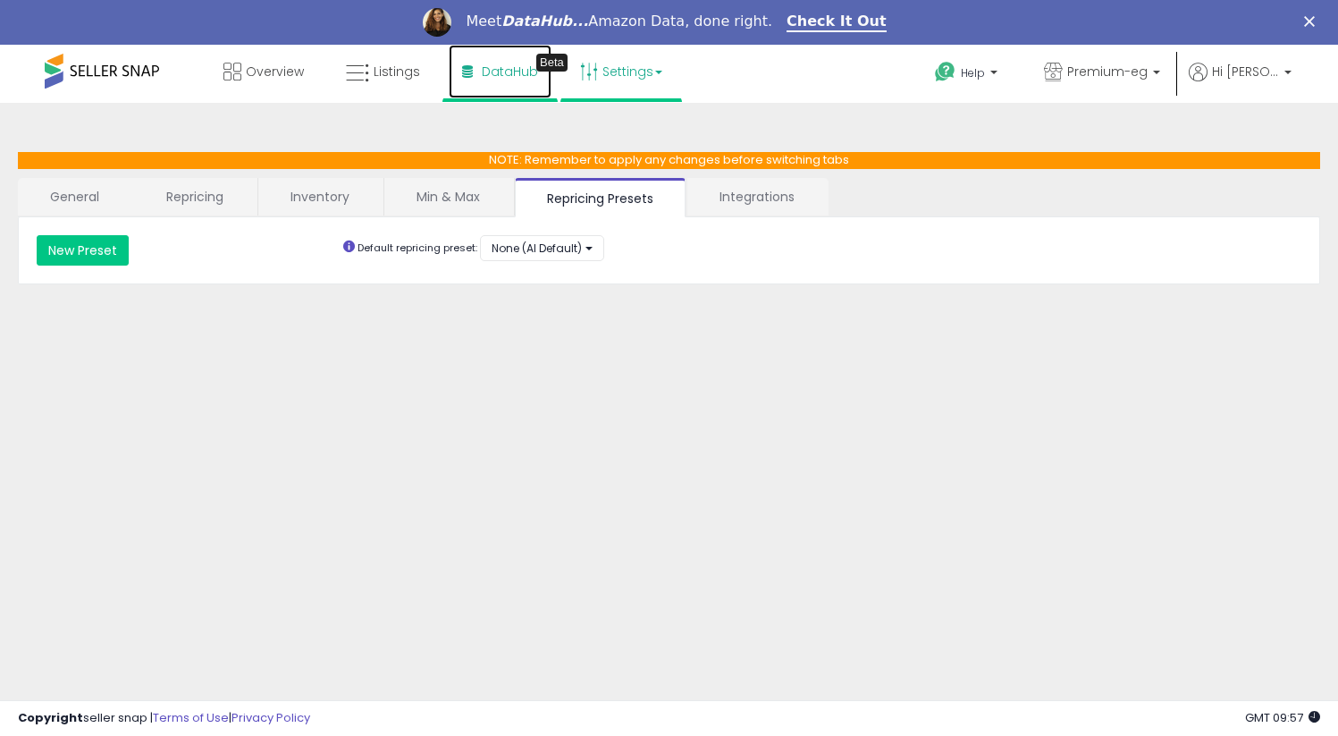
click at [504, 61] on link "DataHub Beta" at bounding box center [500, 72] width 103 height 54
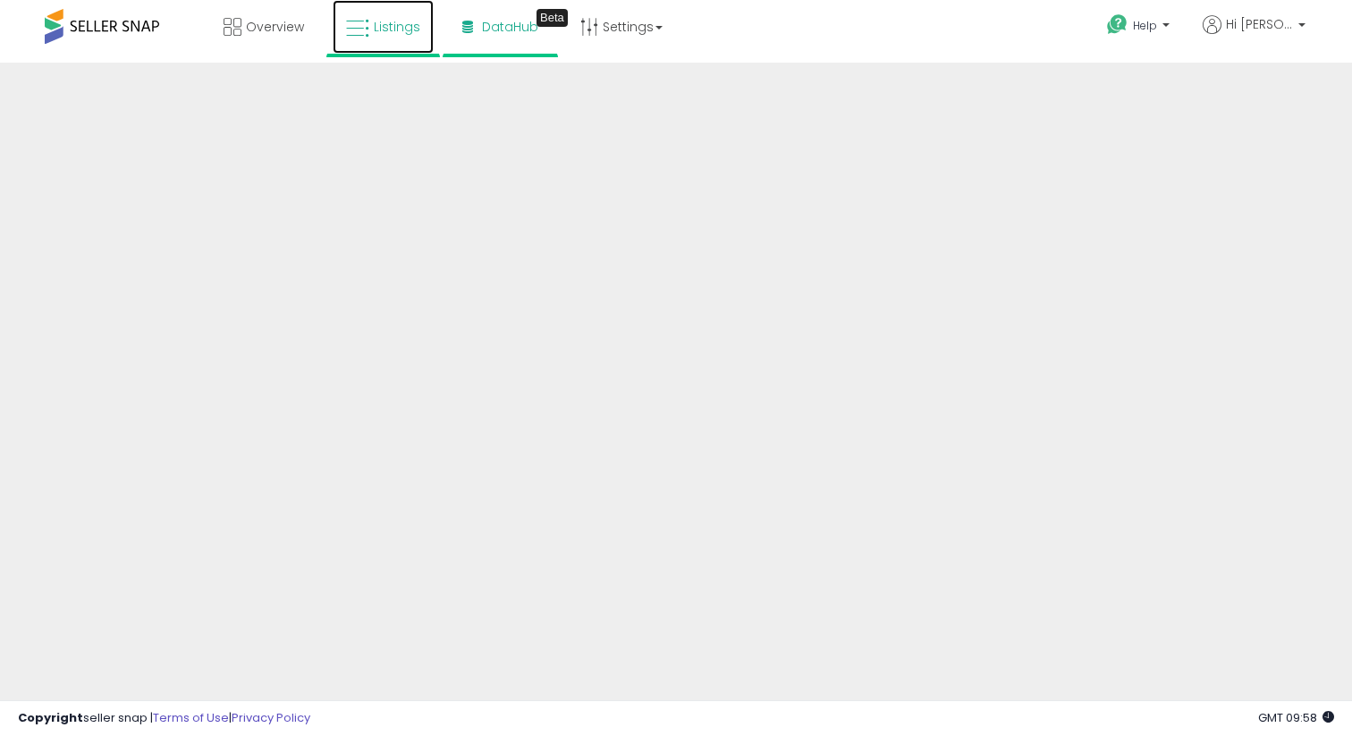
click at [389, 48] on link "Listings" at bounding box center [383, 27] width 101 height 54
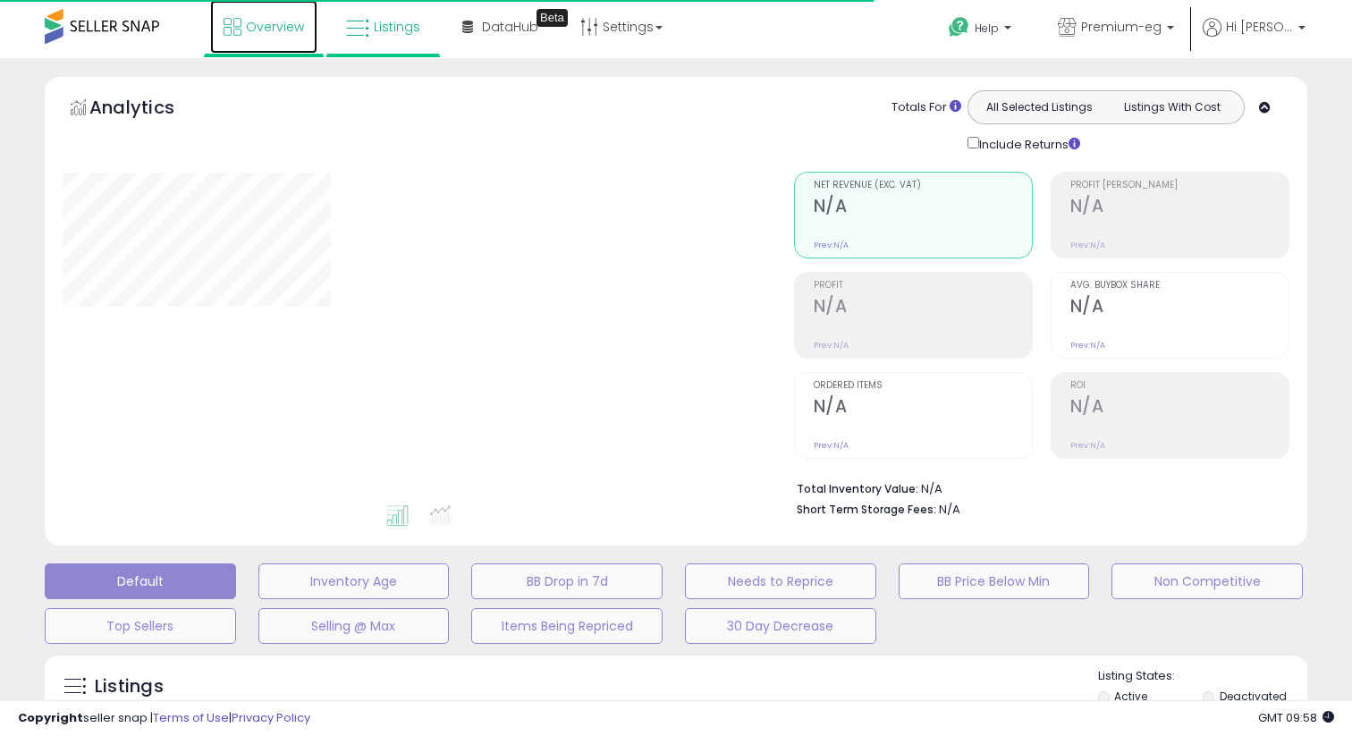
click at [247, 24] on span "Overview" at bounding box center [275, 27] width 58 height 18
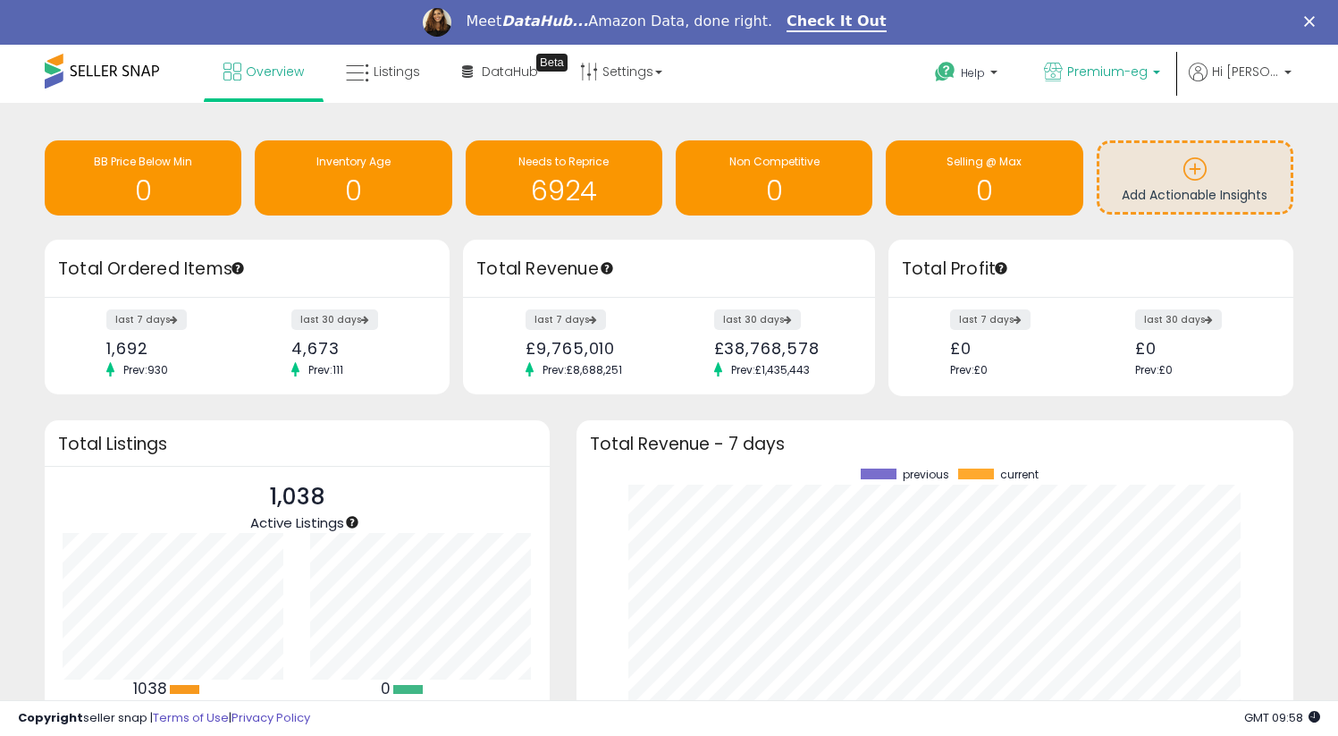
click at [1099, 89] on link "Premium-eg" at bounding box center [1102, 74] width 143 height 58
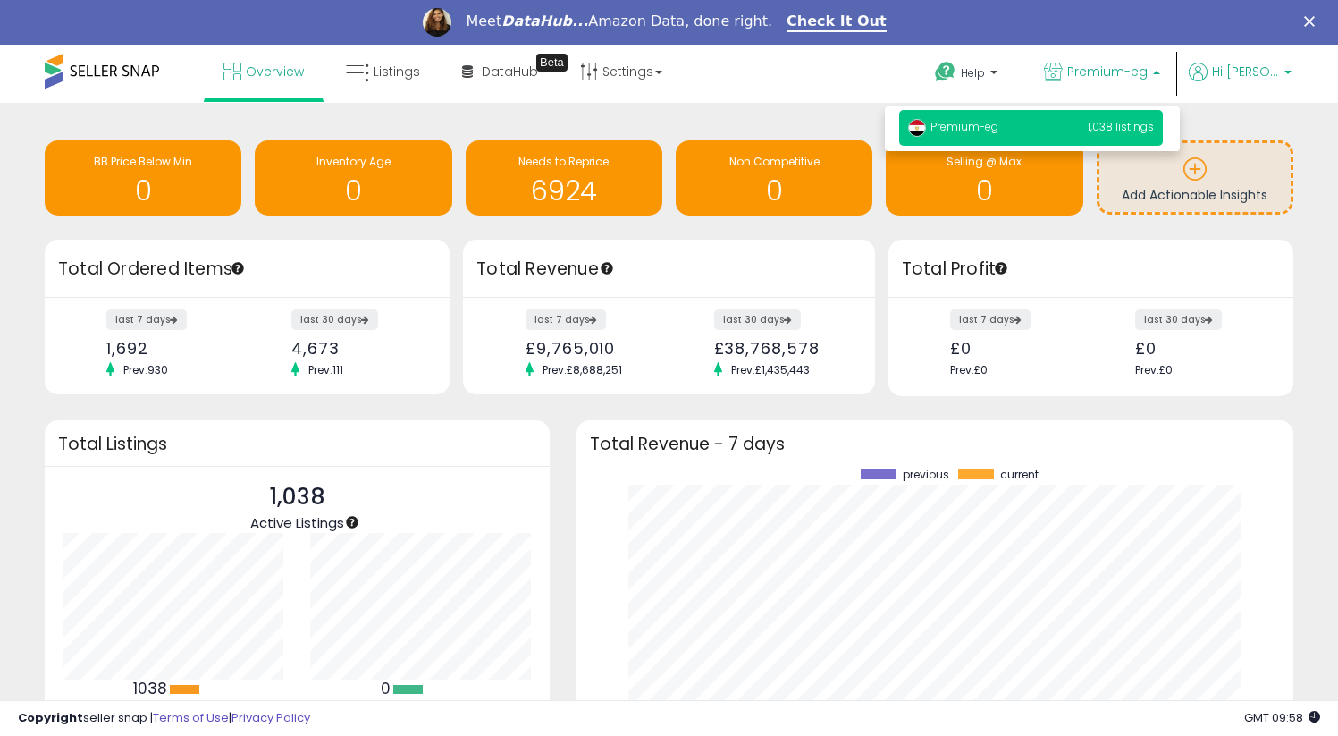
click at [1207, 77] on icon at bounding box center [1198, 72] width 19 height 19
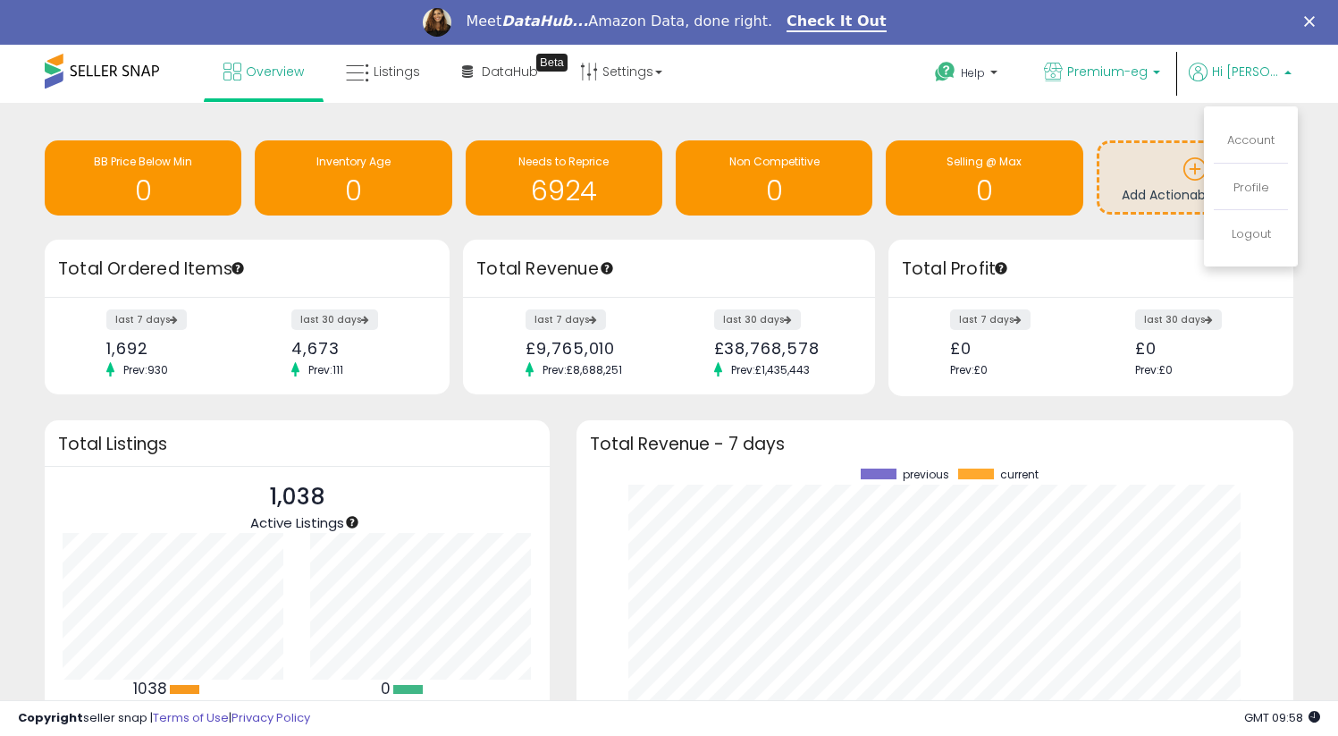
click at [1085, 72] on span "Premium-eg" at bounding box center [1108, 72] width 80 height 18
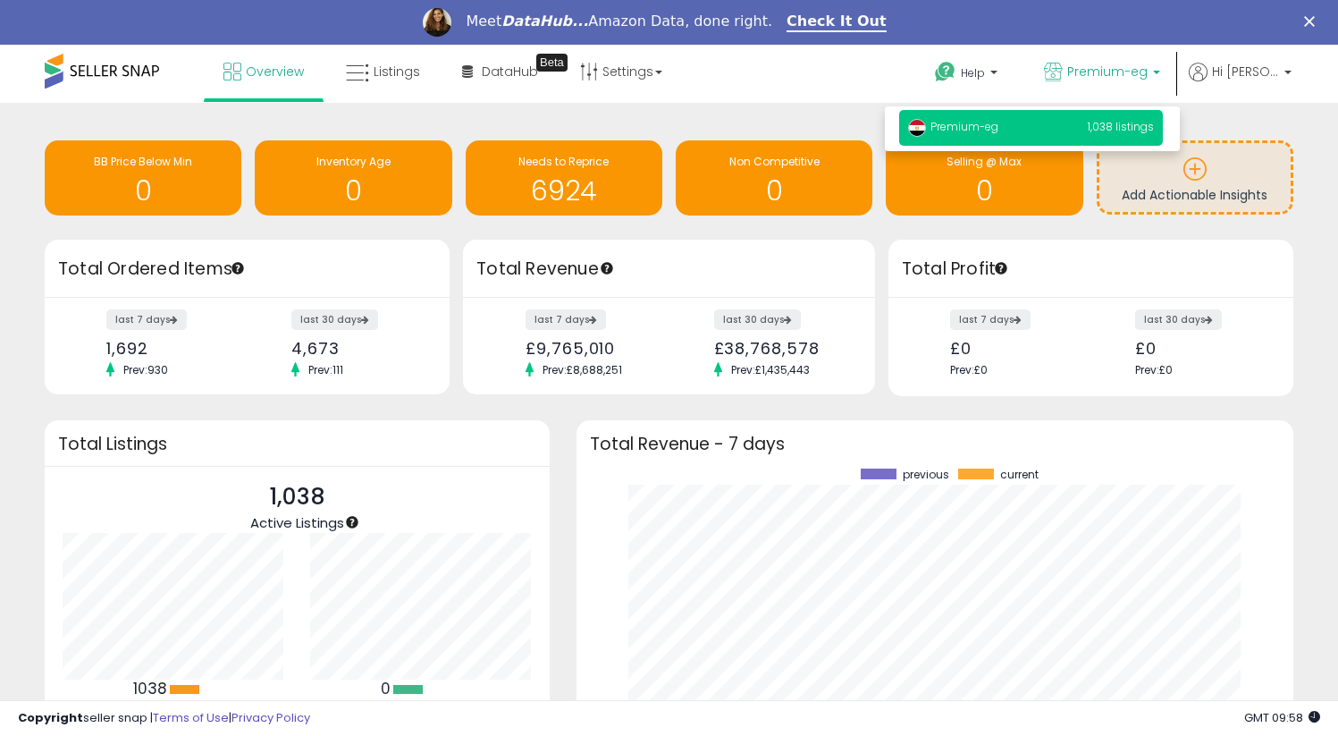
click at [1068, 121] on p "Premium-eg 1,038 listings" at bounding box center [1031, 128] width 264 height 36
click at [1253, 69] on span "Hi [PERSON_NAME]" at bounding box center [1245, 72] width 67 height 18
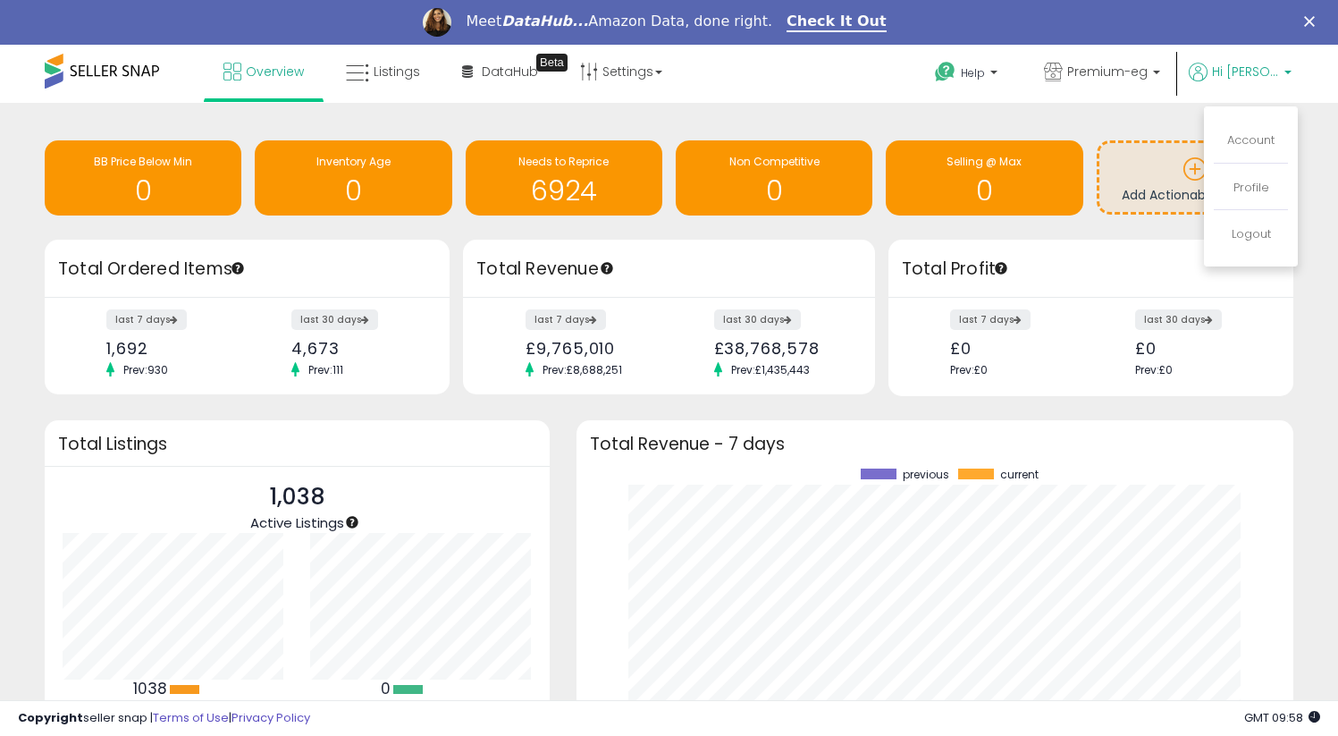
click at [889, 85] on div "Help Contact Support Search Knowledge Hub Request a Feature Premium-eg" at bounding box center [1091, 83] width 442 height 76
